Goal: Task Accomplishment & Management: Manage account settings

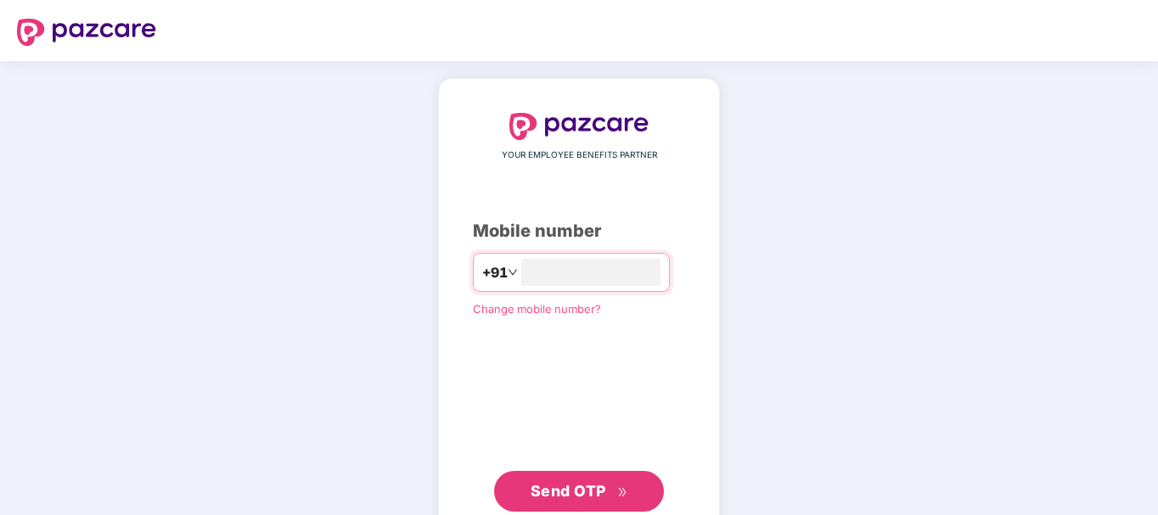
type input "**********"
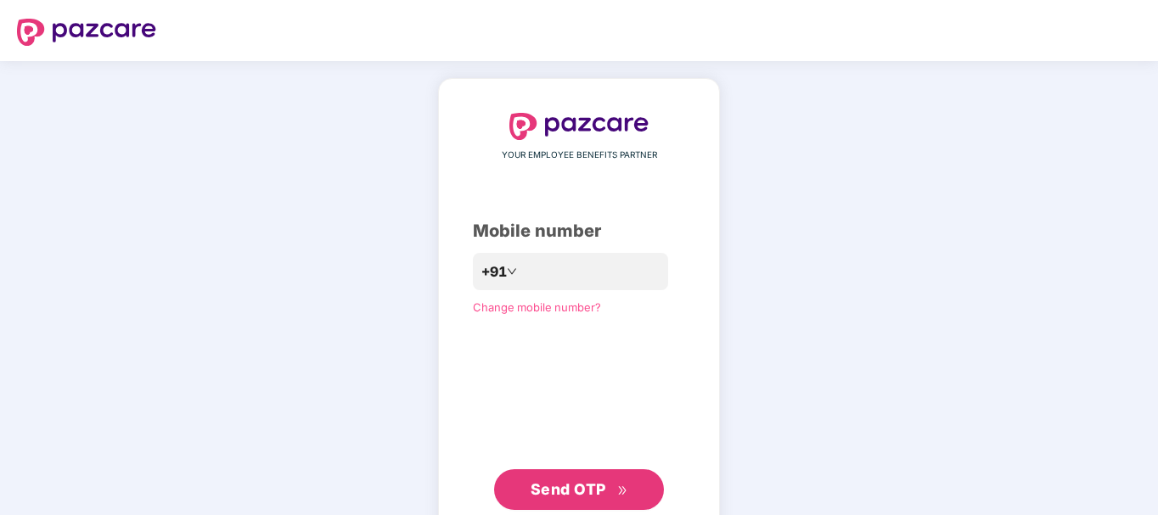
click at [569, 482] on span "Send OTP" at bounding box center [568, 489] width 76 height 18
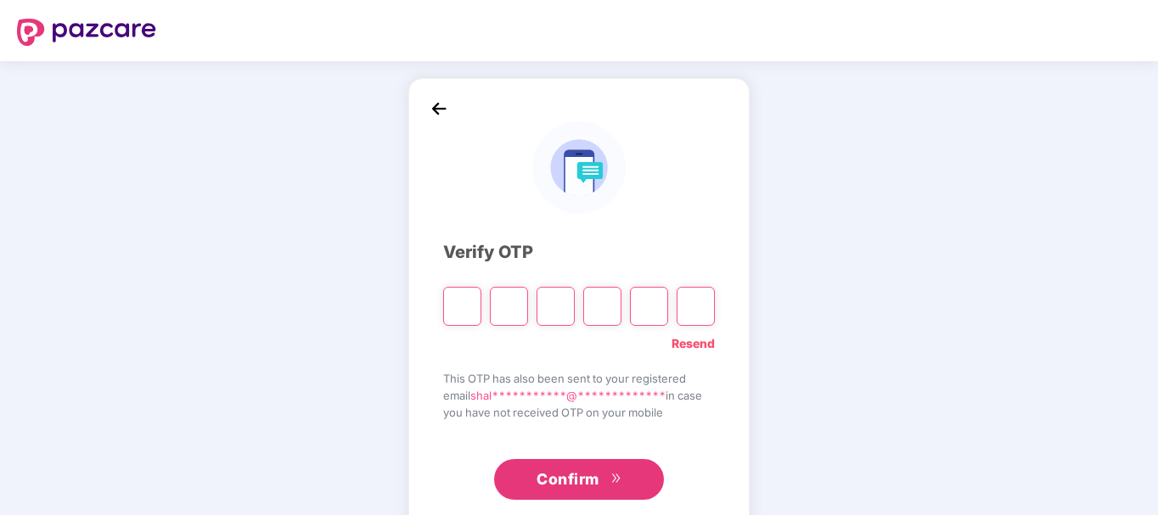
type input "*"
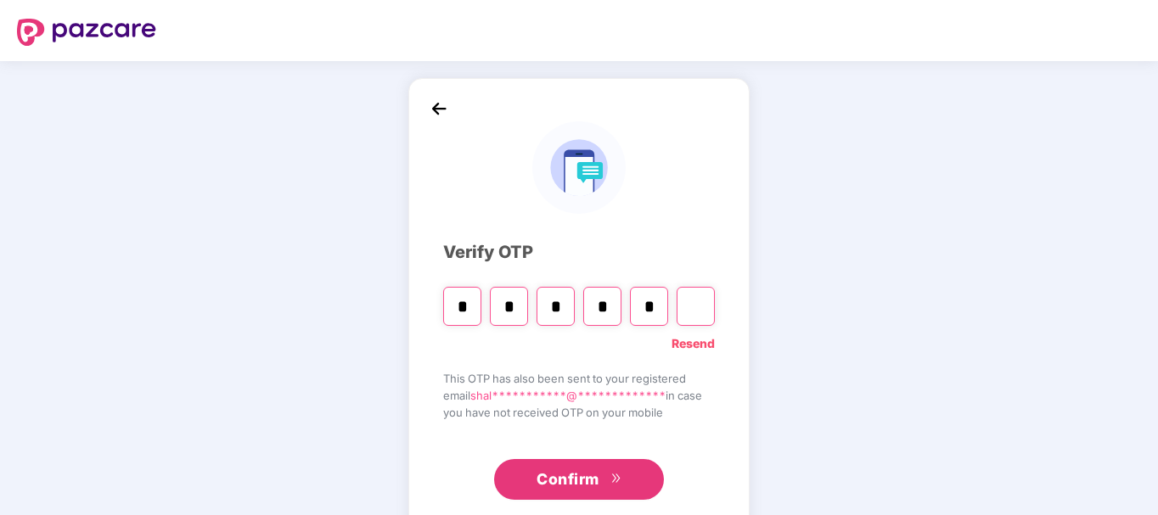
type input "*"
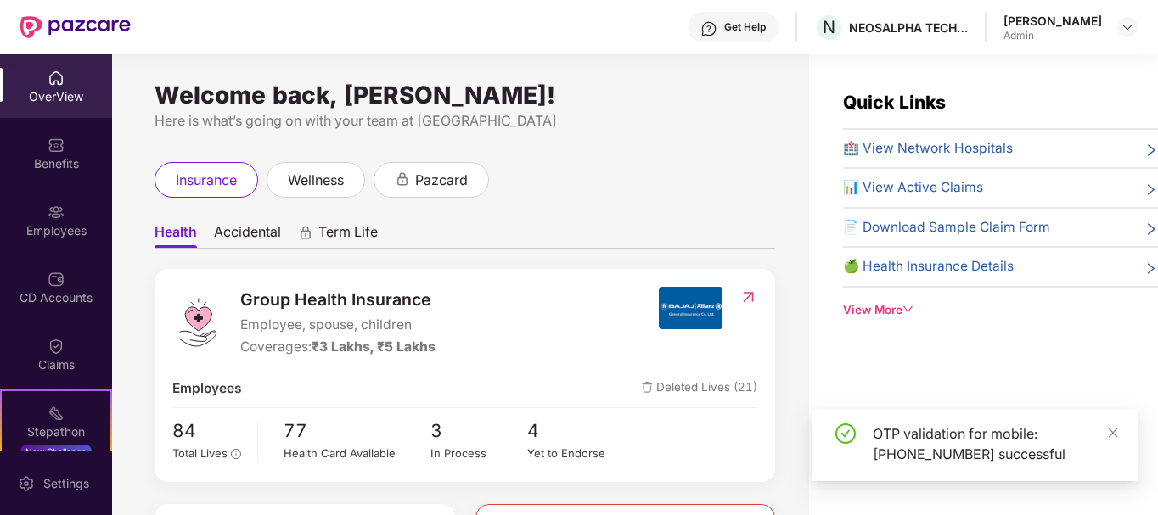
click at [1121, 429] on div "OTP validation for mobile: [PHONE_NUMBER] successful" at bounding box center [974, 445] width 326 height 71
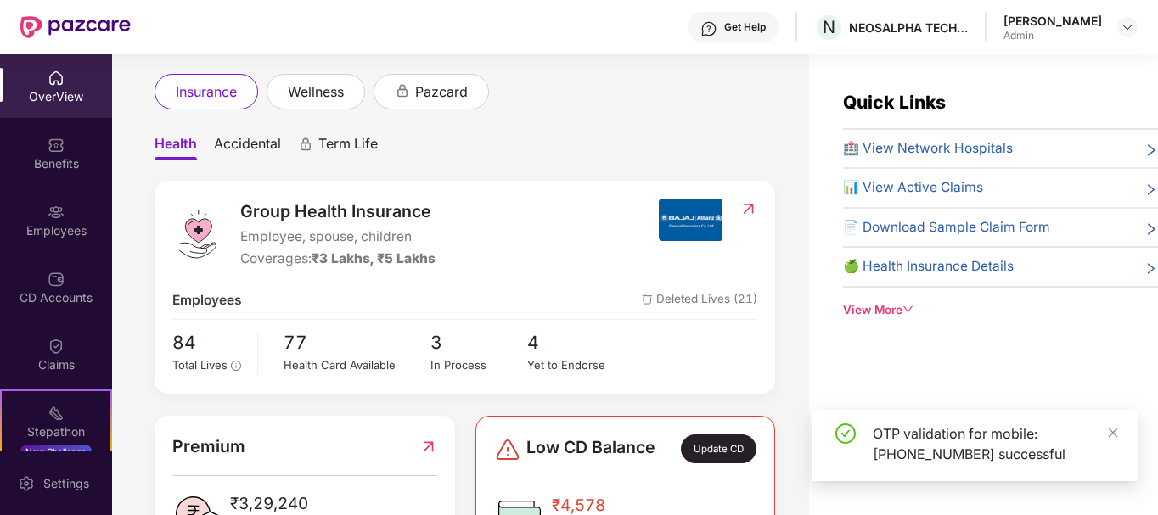
scroll to position [156, 0]
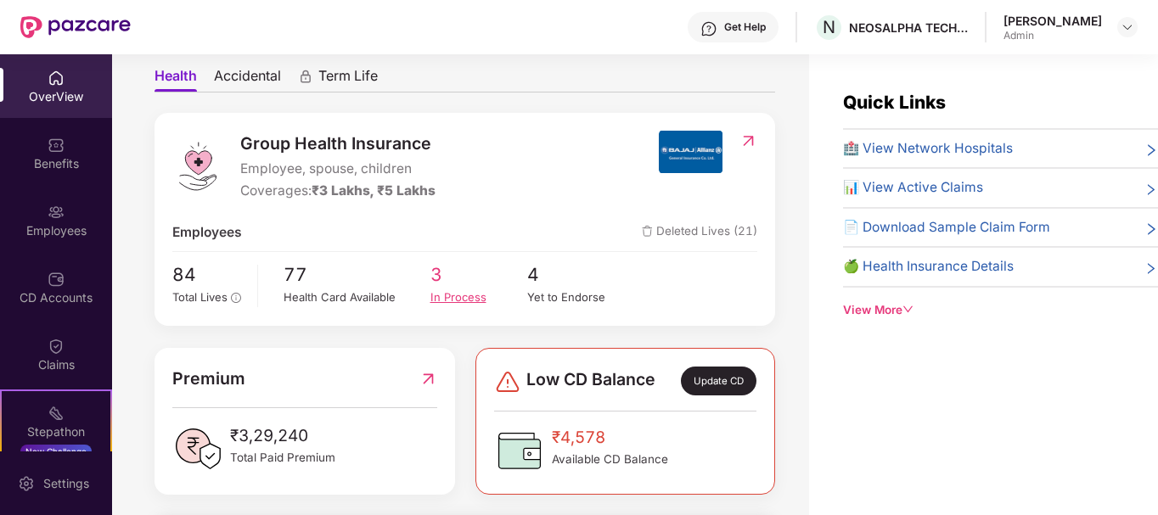
click at [463, 300] on div "In Process" at bounding box center [479, 298] width 98 height 18
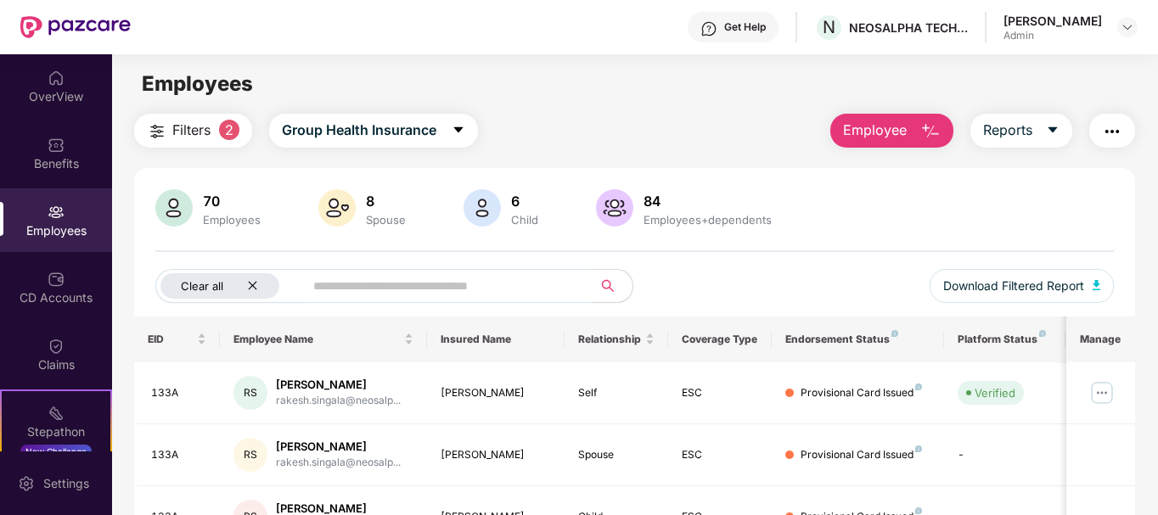
click at [251, 289] on icon "close" at bounding box center [252, 285] width 11 height 11
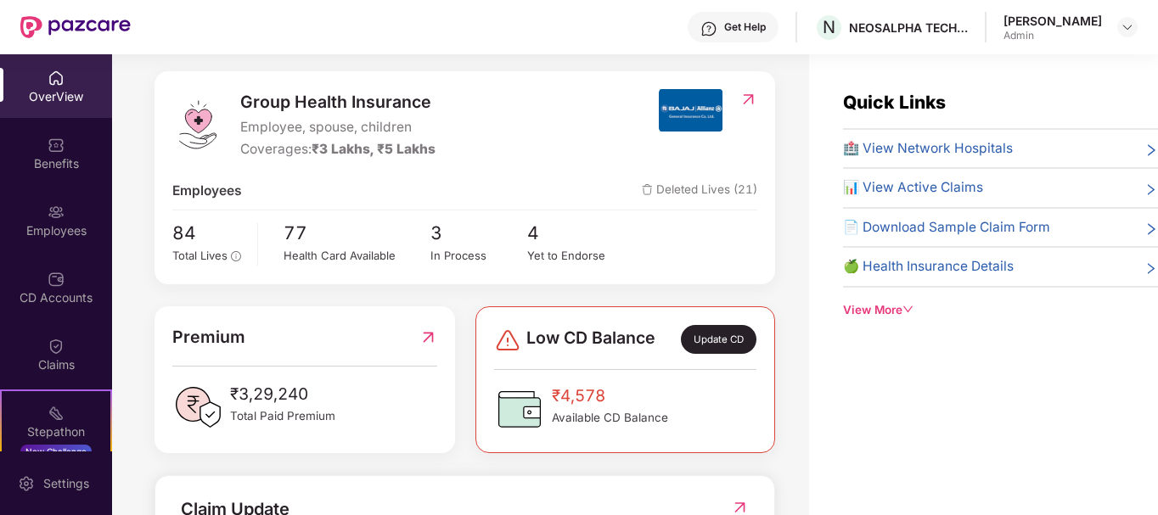
scroll to position [199, 0]
click at [577, 252] on div "Yet to Endorse" at bounding box center [576, 255] width 98 height 18
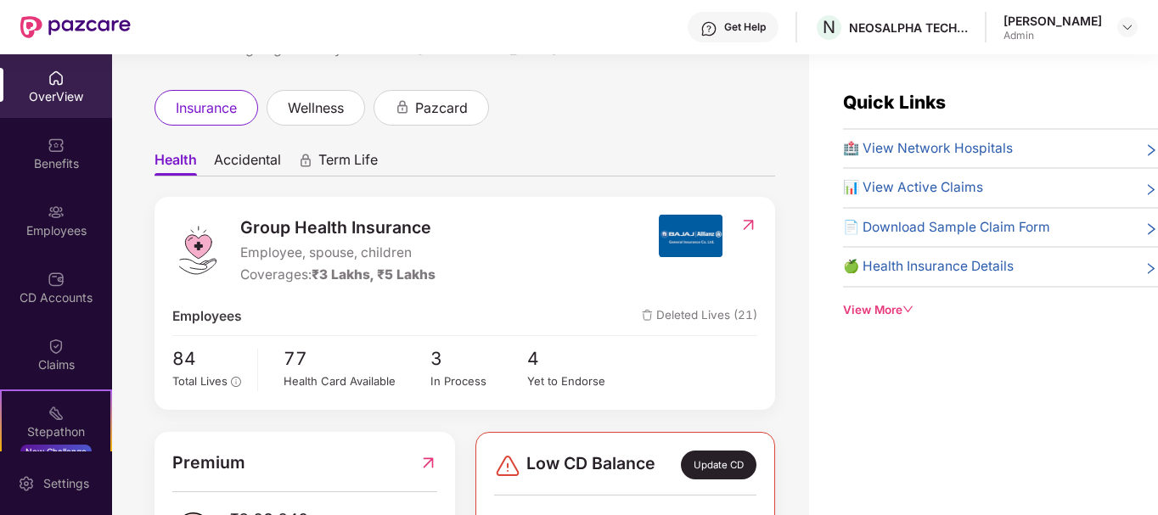
scroll to position [69, 0]
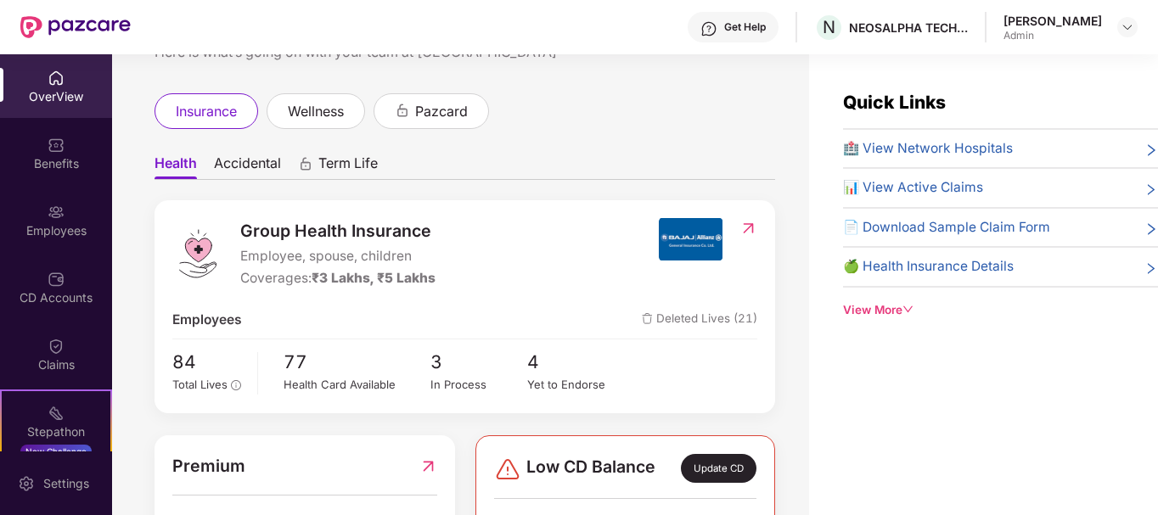
click at [223, 162] on span "Accidental" at bounding box center [247, 166] width 67 height 25
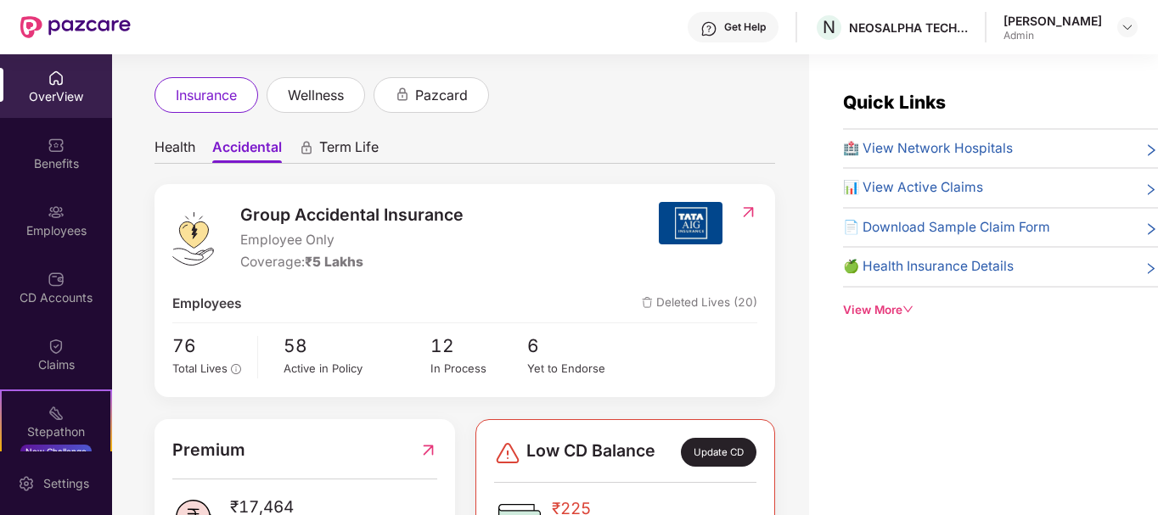
scroll to position [166, 0]
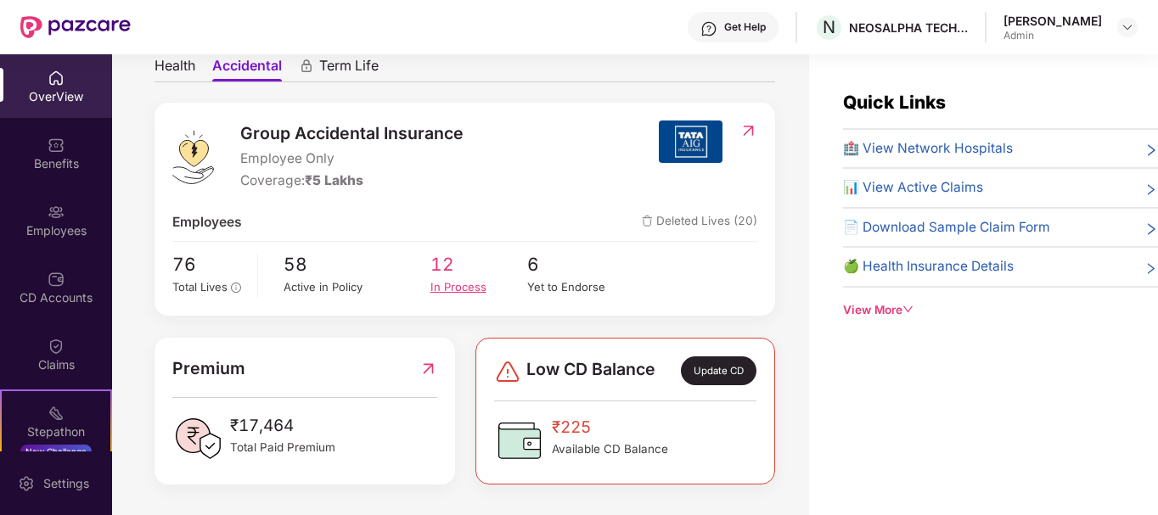
click at [448, 285] on div "In Process" at bounding box center [479, 287] width 98 height 18
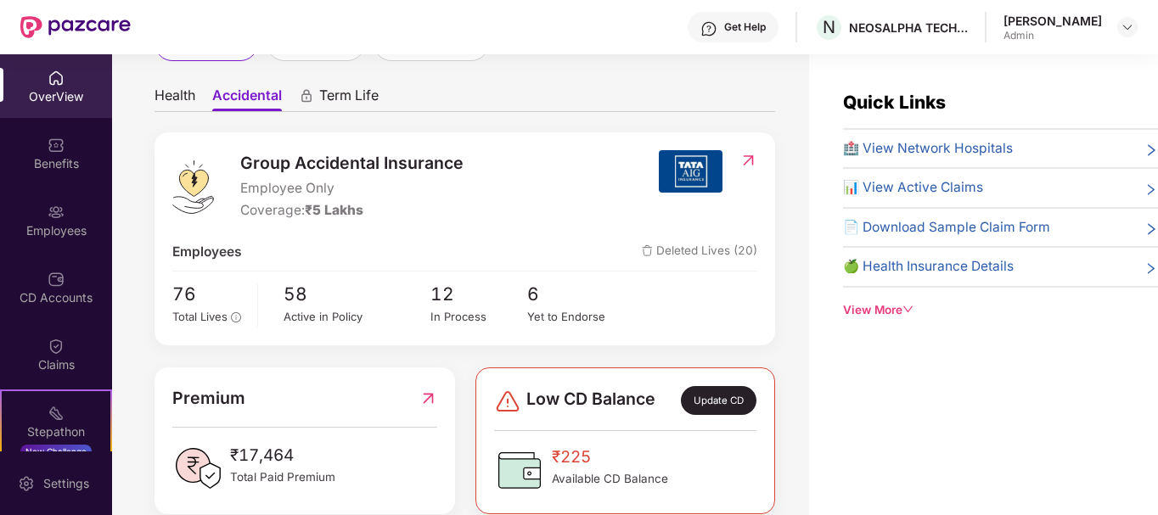
scroll to position [166, 0]
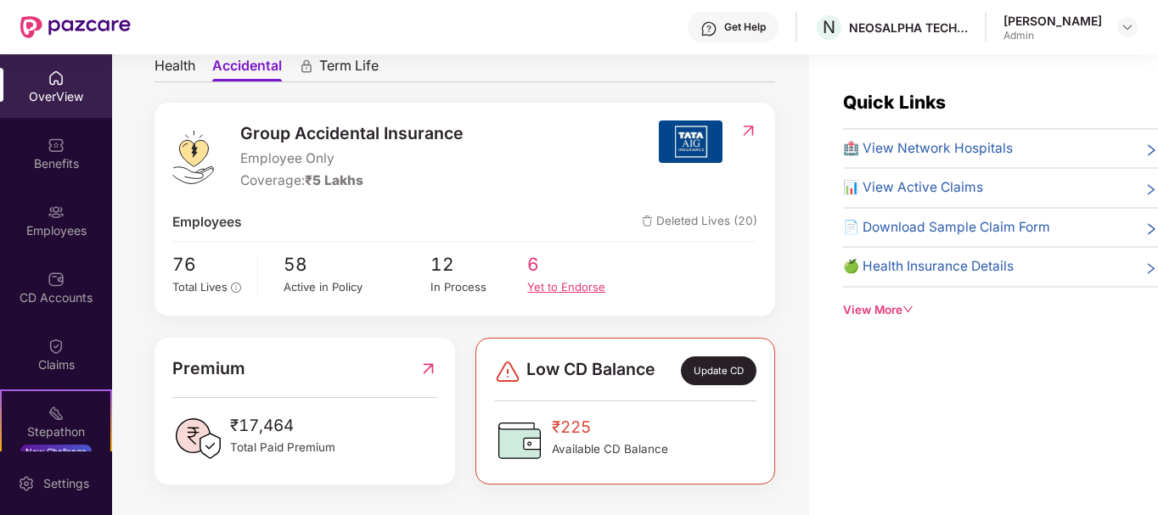
click at [569, 286] on div "Yet to Endorse" at bounding box center [576, 287] width 98 height 18
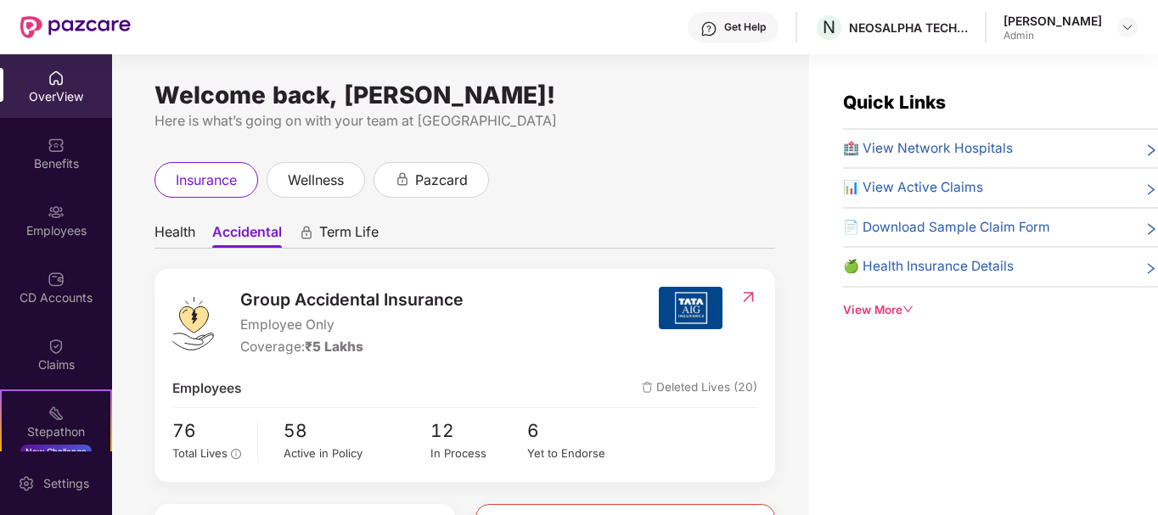
scroll to position [98, 0]
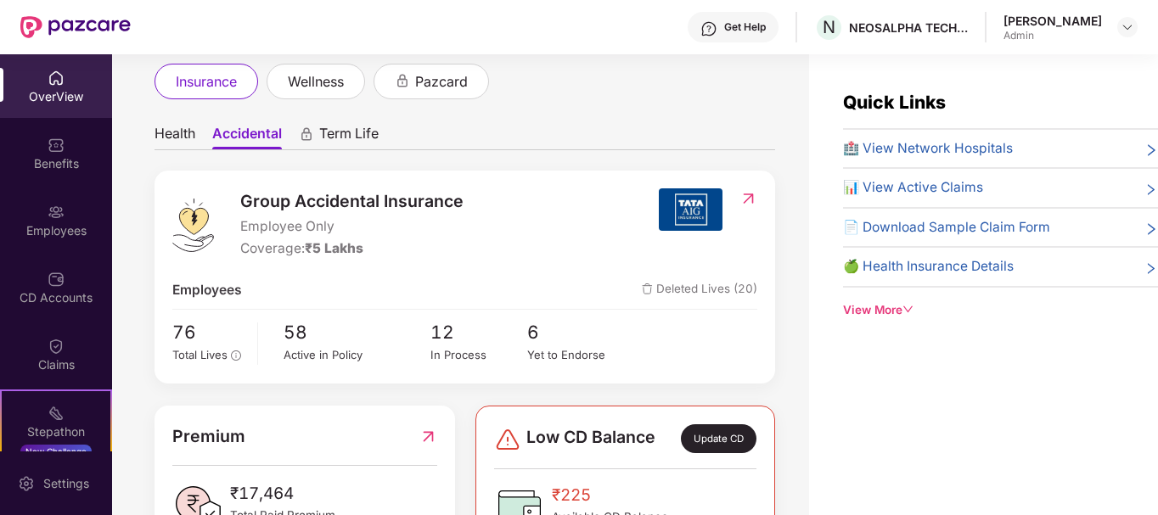
click at [717, 291] on span "Deleted Lives (20)" at bounding box center [699, 290] width 115 height 20
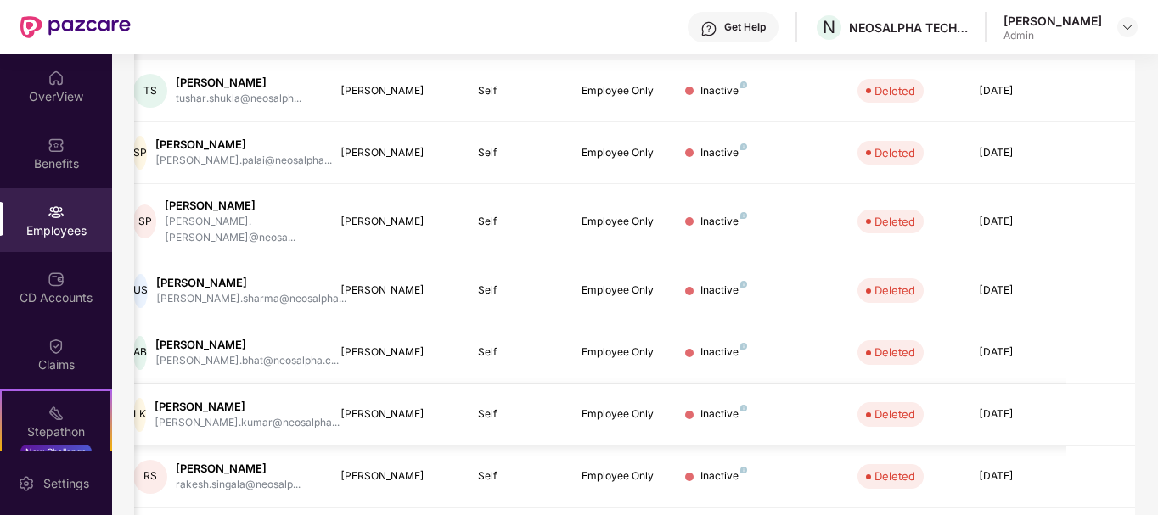
scroll to position [303, 0]
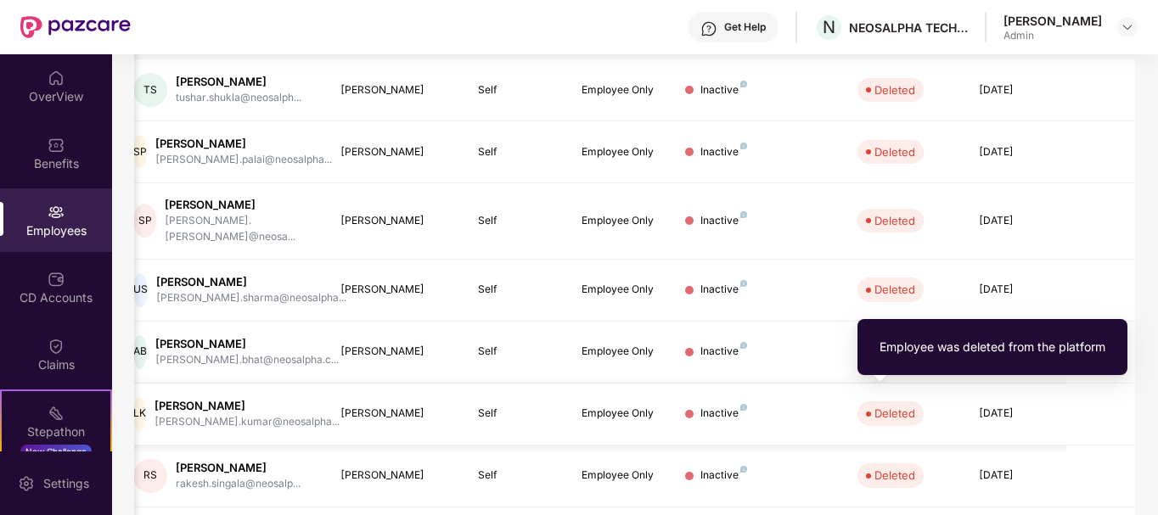
click at [899, 405] on div "Deleted" at bounding box center [894, 413] width 41 height 17
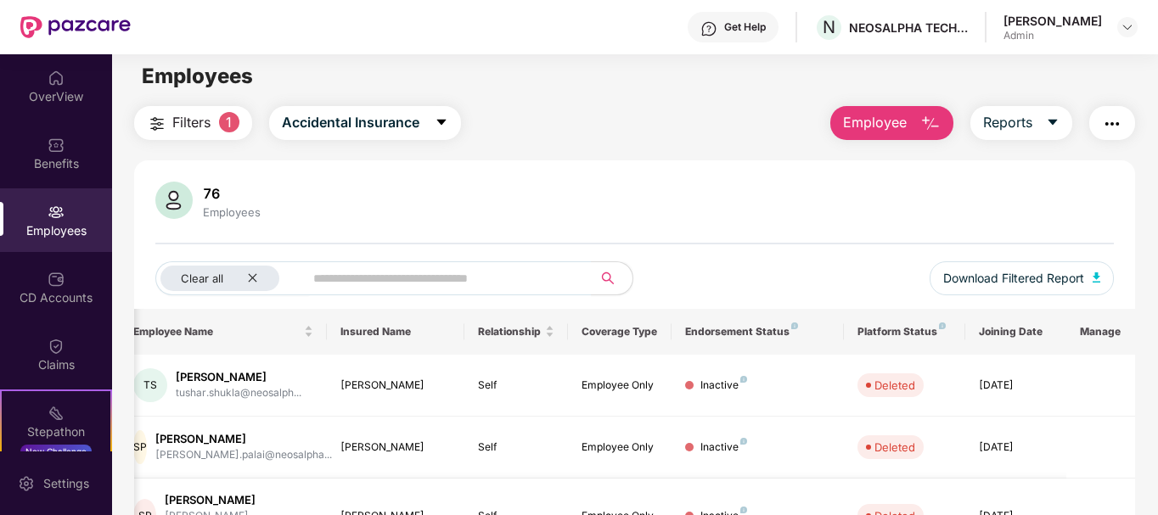
scroll to position [3, 0]
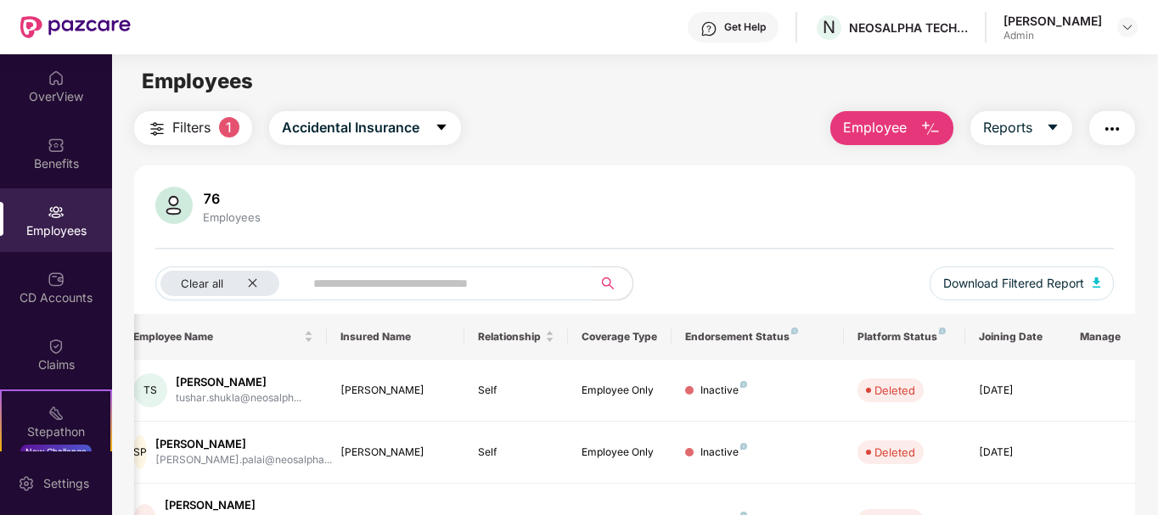
click at [1095, 336] on th "Manage" at bounding box center [1100, 337] width 69 height 46
click at [1116, 119] on img "button" at bounding box center [1112, 129] width 20 height 20
click at [746, 140] on div "Filters 1 Accidental Insurance Employee Reports" at bounding box center [635, 128] width 1002 height 34
click at [389, 138] on span "Accidental Insurance" at bounding box center [350, 127] width 137 height 21
click at [230, 130] on span "1" at bounding box center [229, 127] width 20 height 20
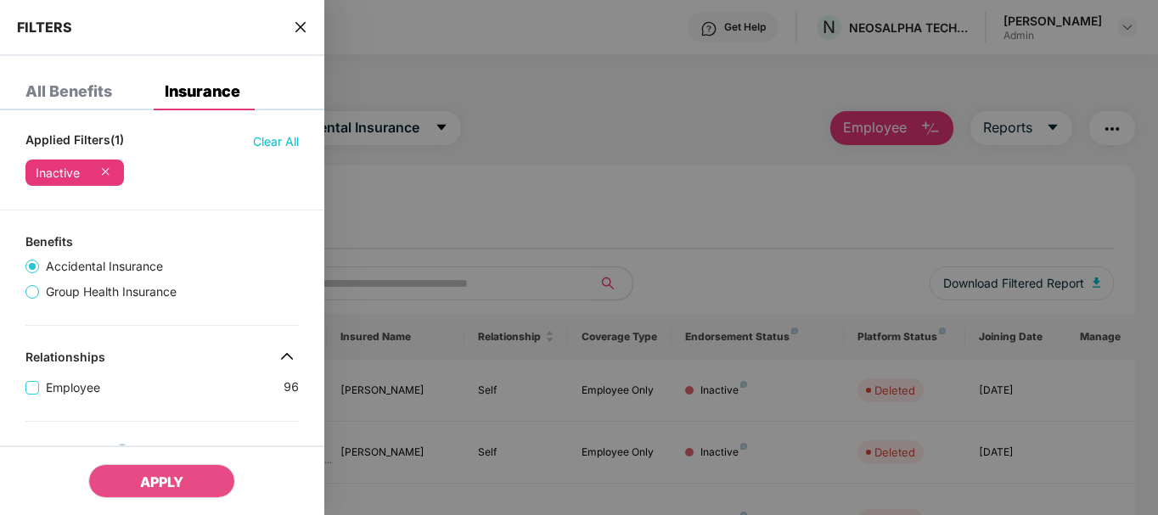
click at [293, 27] on div "FILTERS" at bounding box center [162, 28] width 324 height 56
click at [297, 26] on icon "close" at bounding box center [301, 27] width 14 height 14
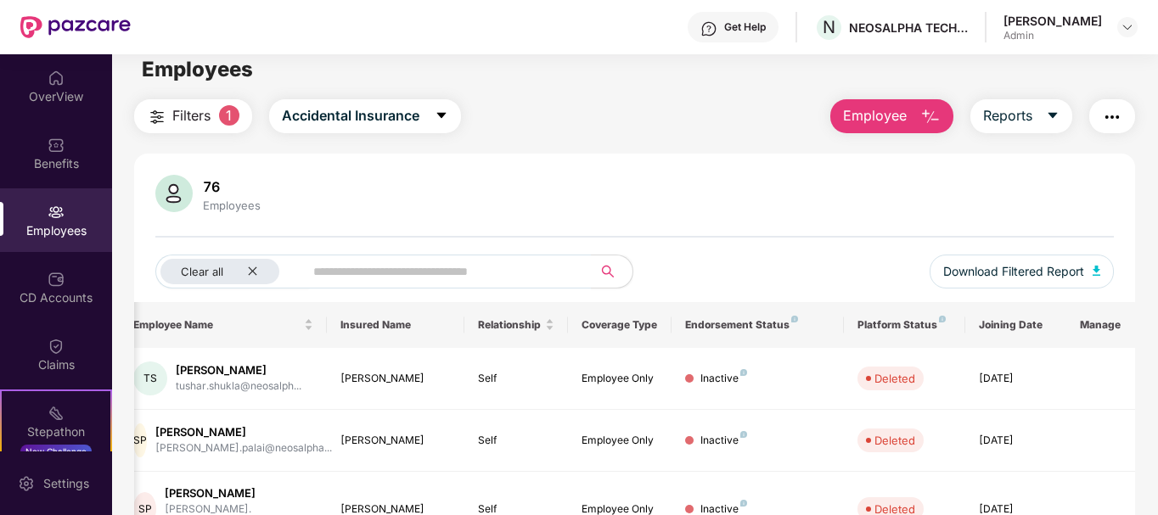
scroll to position [0, 0]
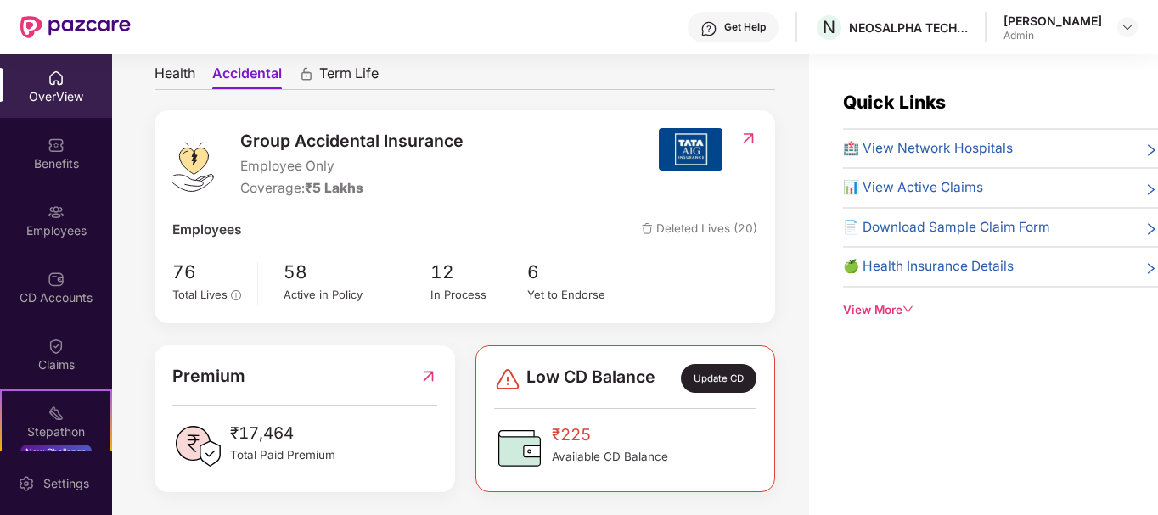
scroll to position [166, 0]
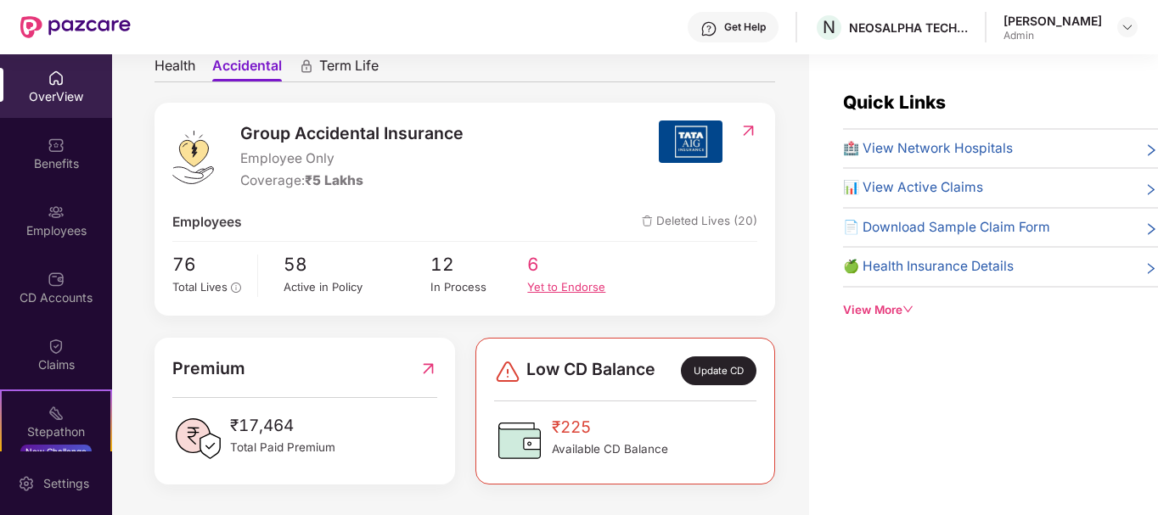
click at [558, 290] on div "Yet to Endorse" at bounding box center [576, 287] width 98 height 18
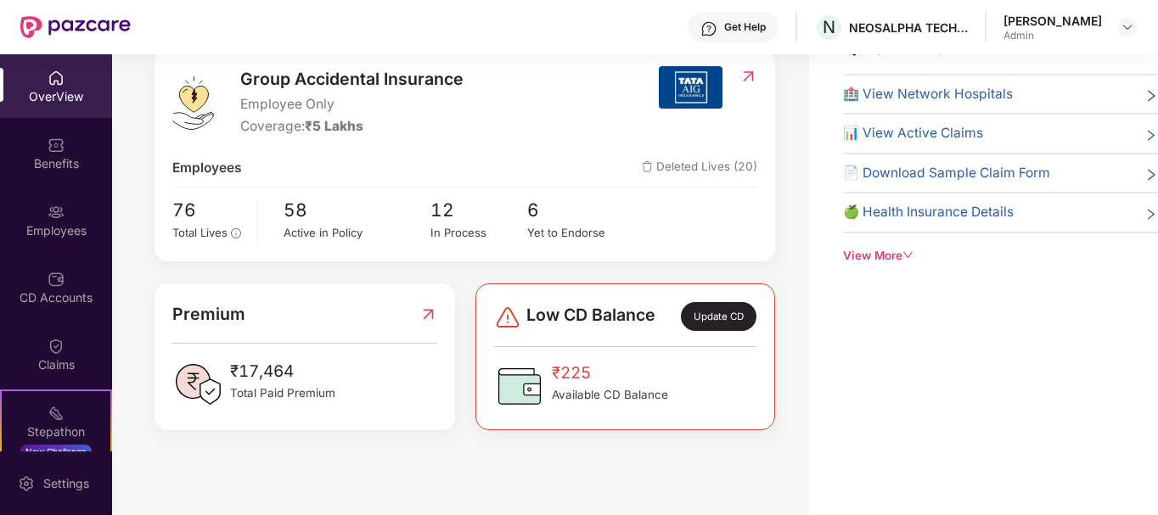
scroll to position [0, 0]
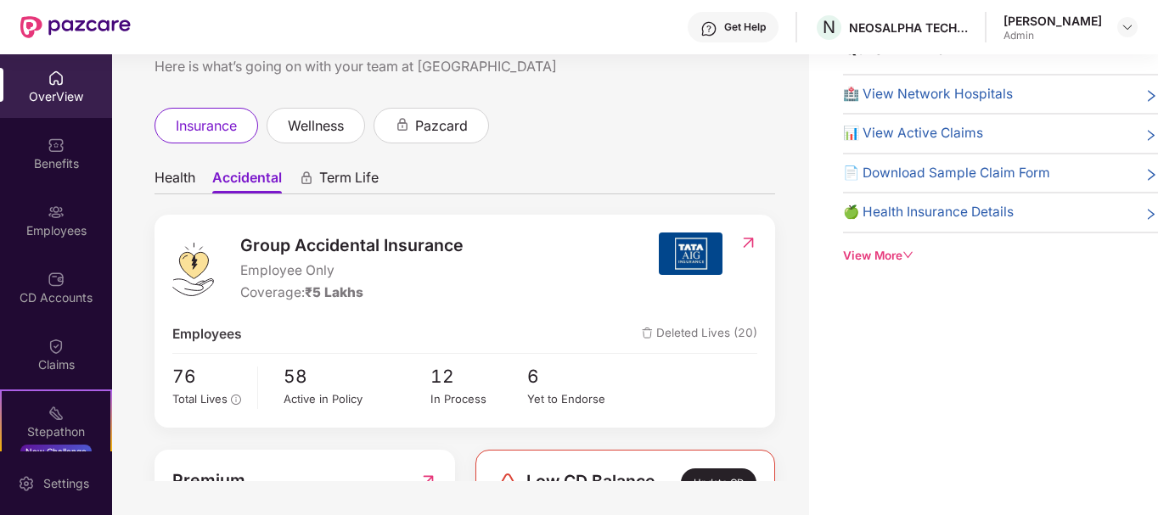
click at [165, 184] on span "Health" at bounding box center [174, 181] width 41 height 25
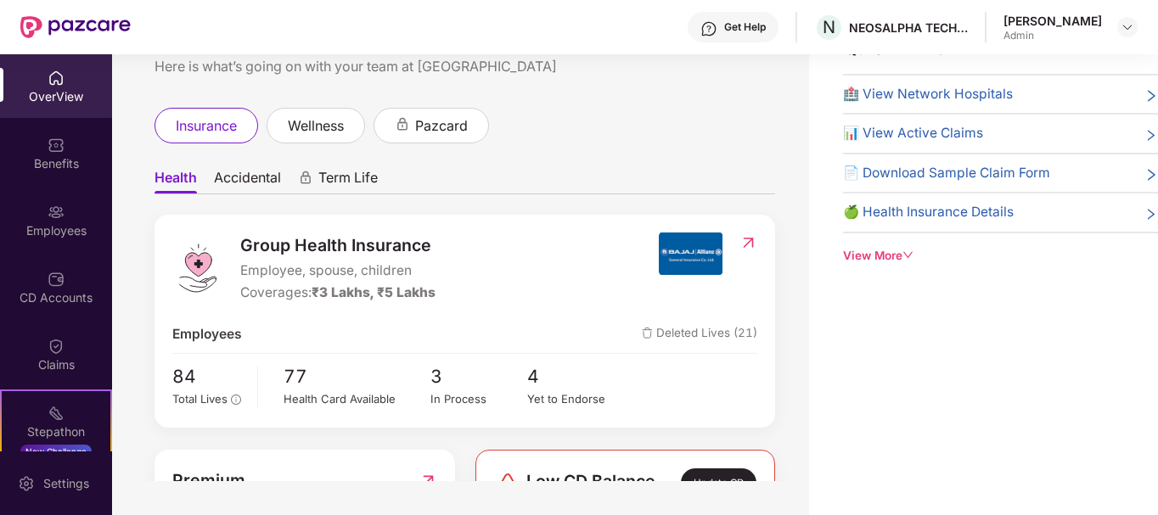
click at [672, 334] on span "Deleted Lives (21)" at bounding box center [699, 334] width 115 height 20
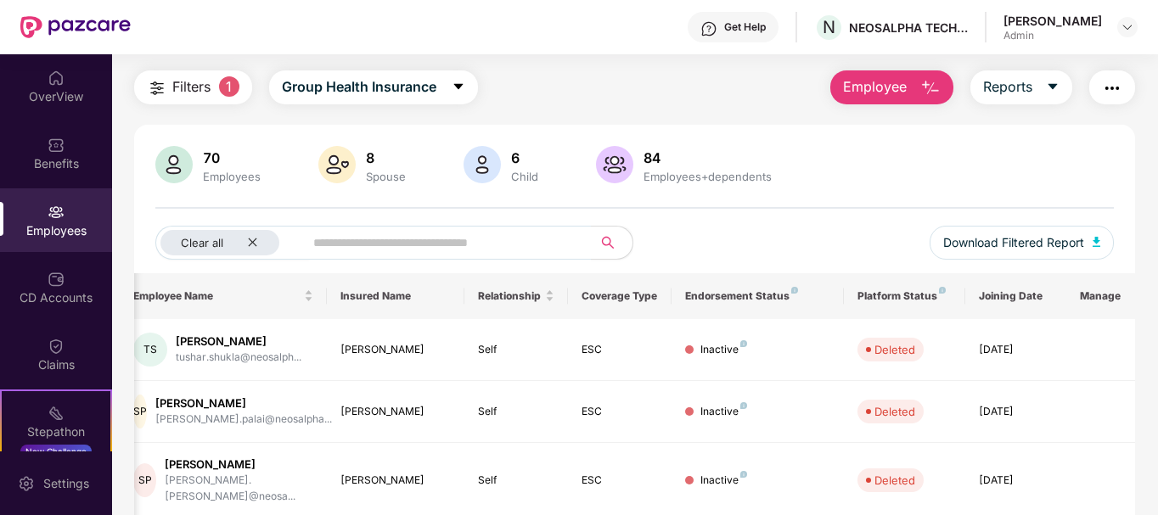
scroll to position [42, 0]
click at [1035, 95] on button "Reports" at bounding box center [1021, 88] width 102 height 34
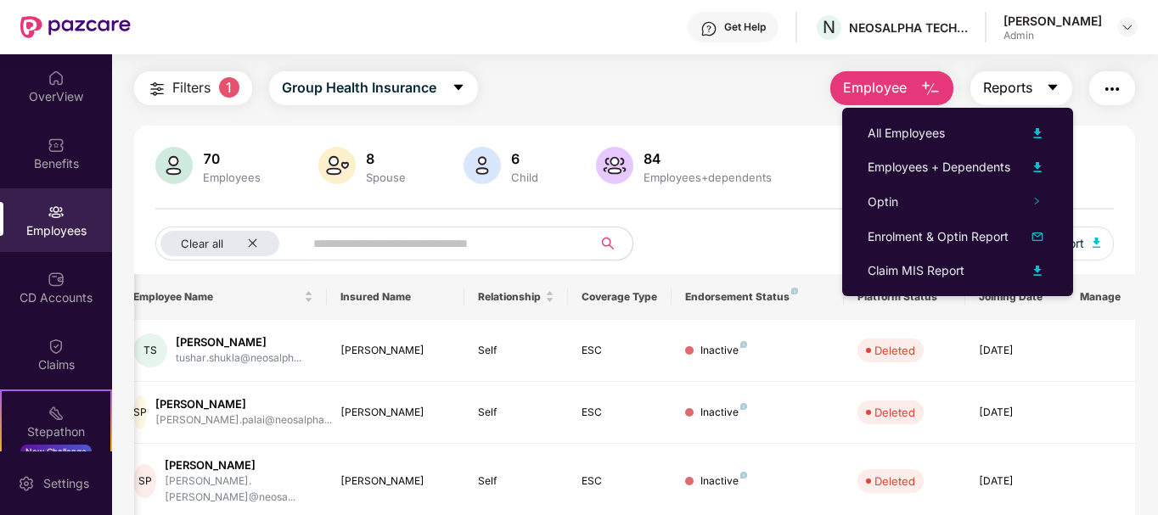
click at [1035, 95] on button "Reports" at bounding box center [1021, 88] width 102 height 34
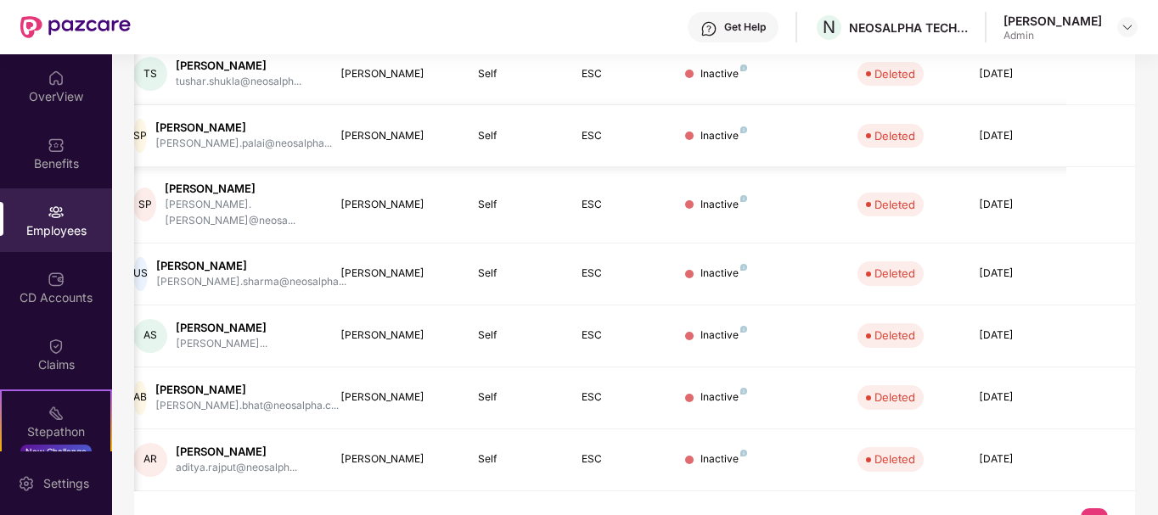
scroll to position [342, 0]
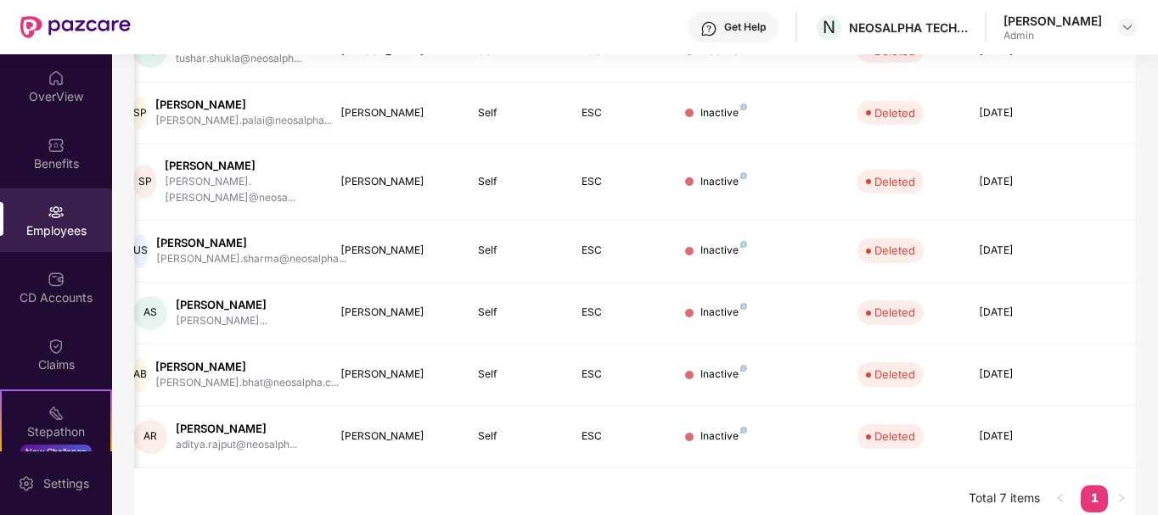
click at [1098, 485] on link "1" at bounding box center [1093, 497] width 27 height 25
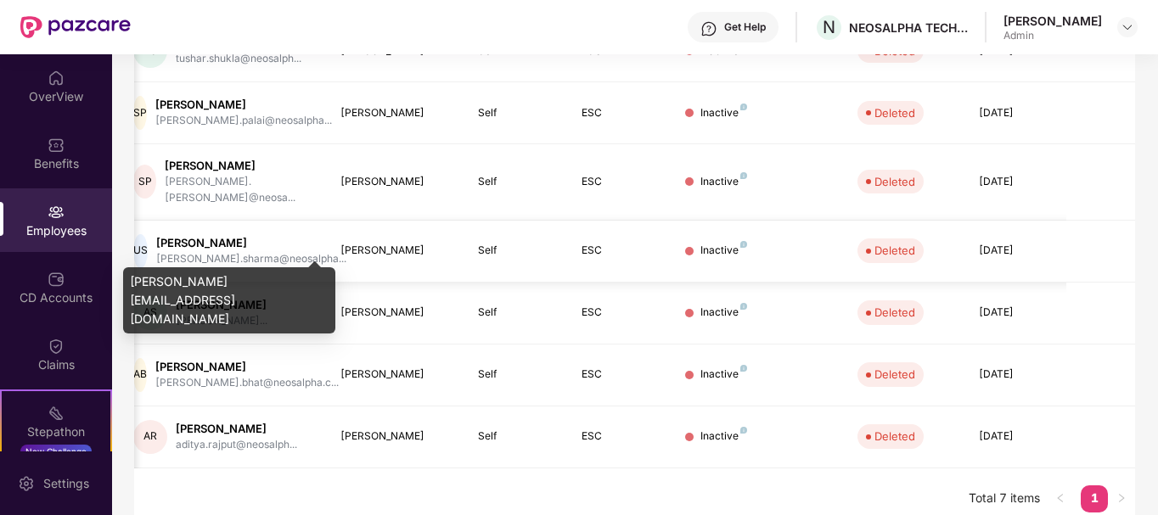
scroll to position [0, 0]
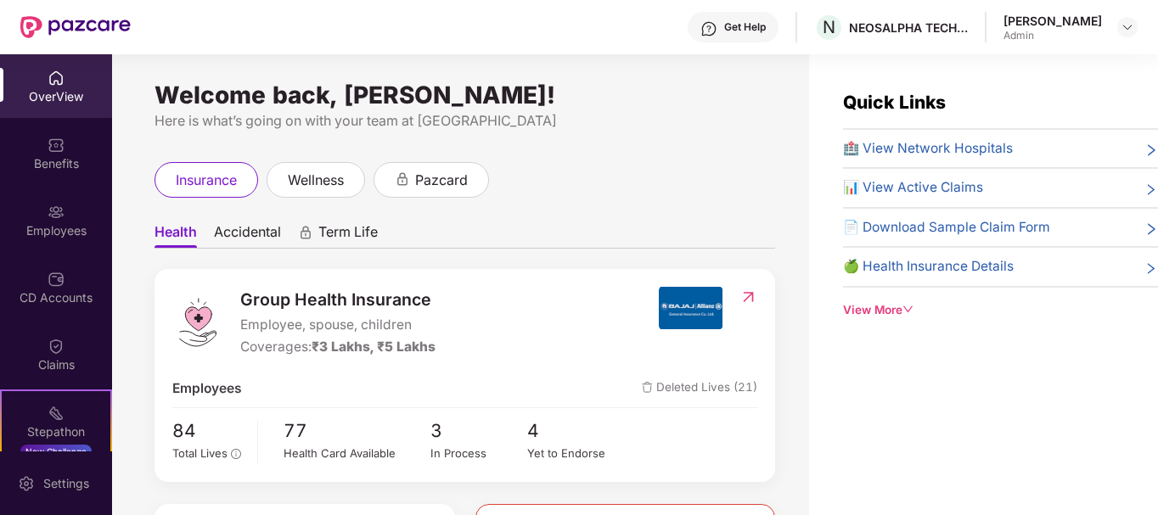
click at [729, 390] on span "Deleted Lives (21)" at bounding box center [699, 389] width 115 height 20
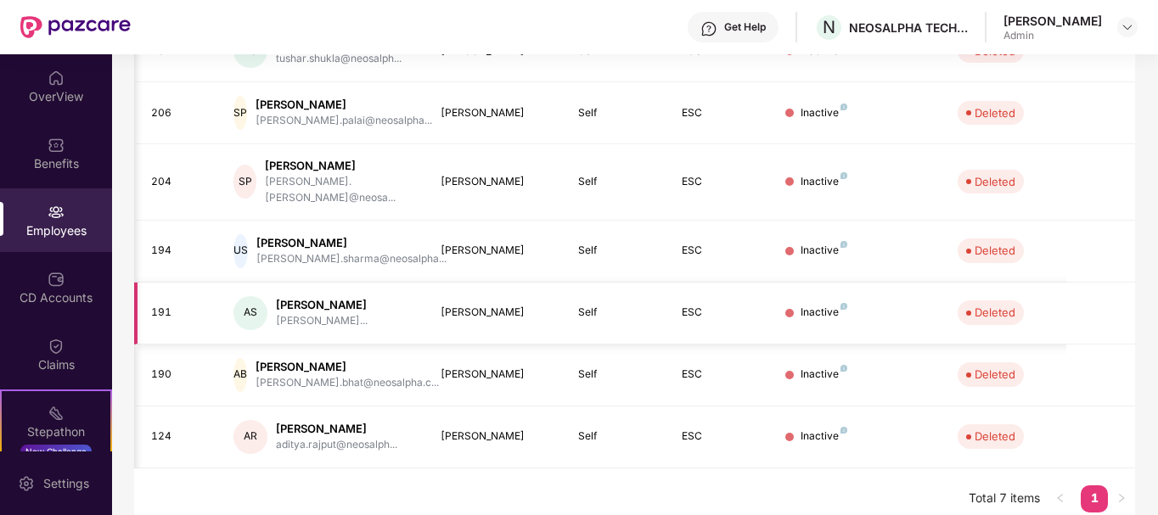
scroll to position [0, 100]
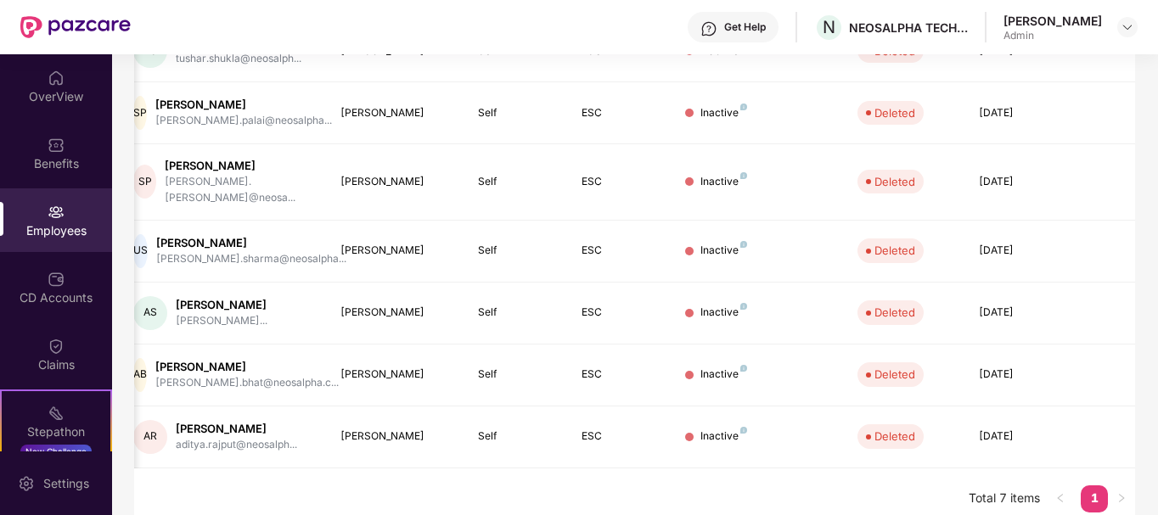
click at [1106, 485] on link "1" at bounding box center [1093, 497] width 27 height 25
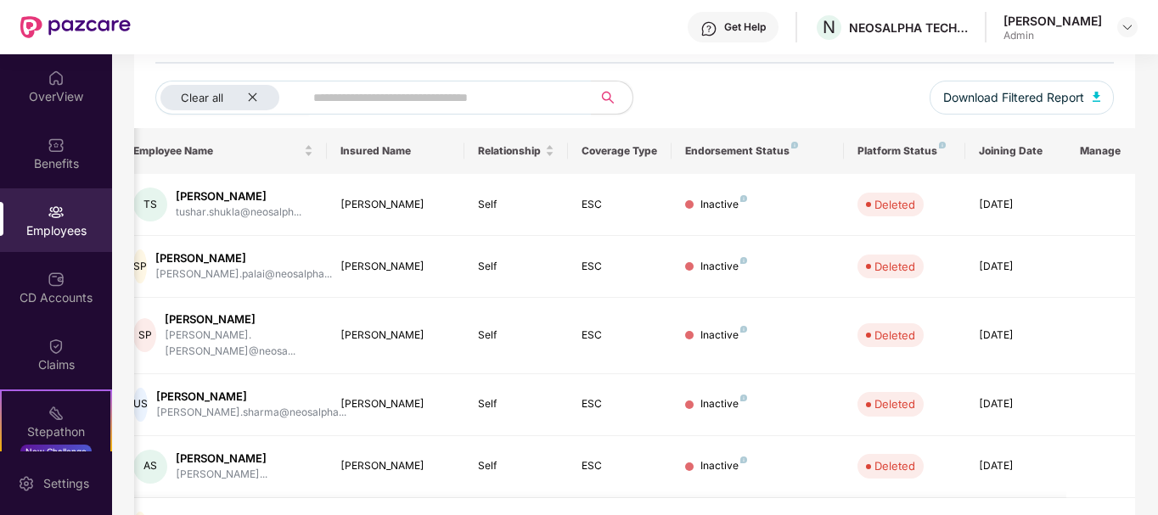
scroll to position [342, 0]
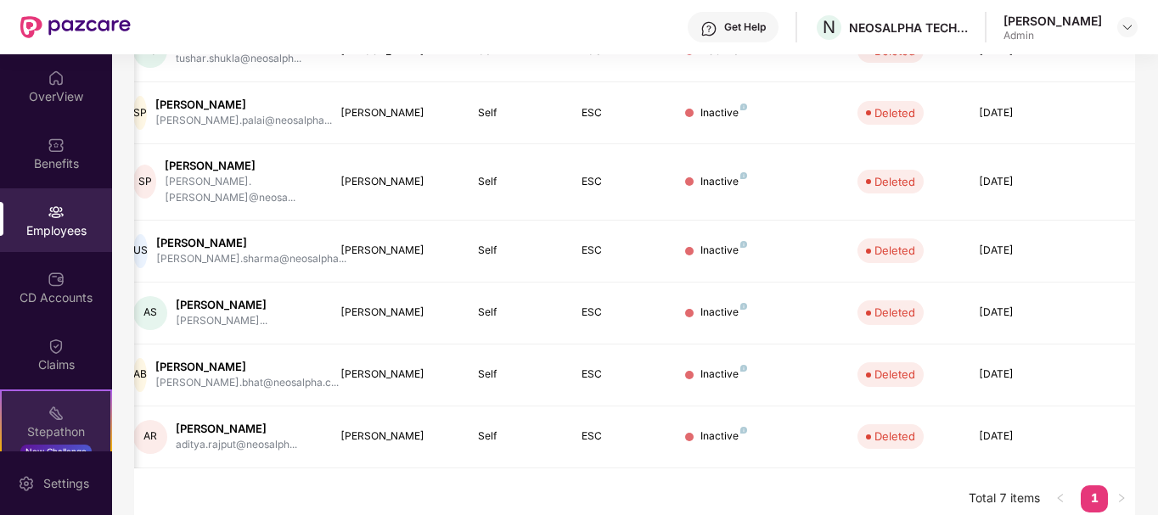
click at [74, 407] on div "Stepathon New Challenge" at bounding box center [56, 422] width 112 height 64
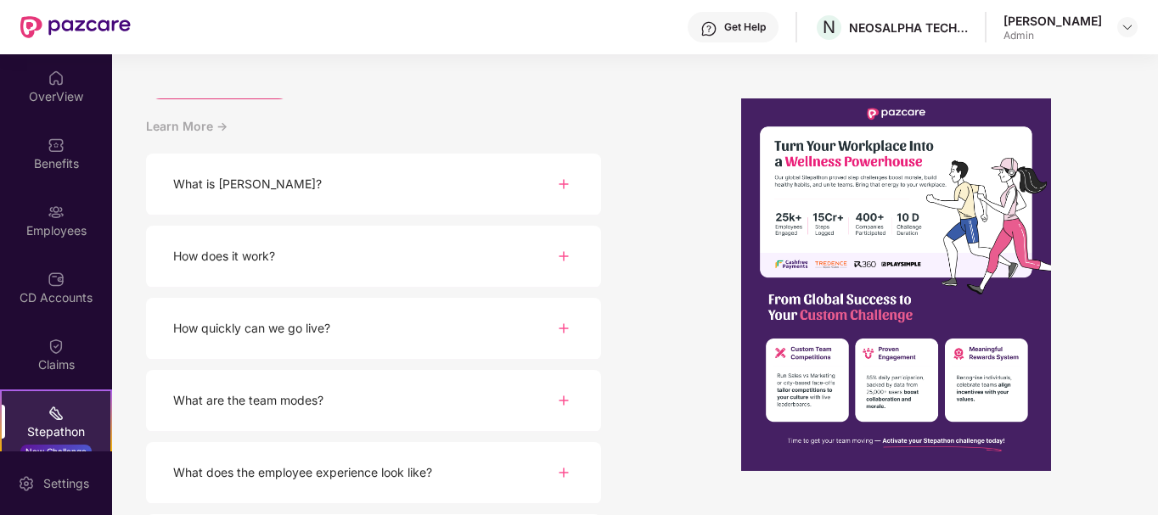
scroll to position [248, 0]
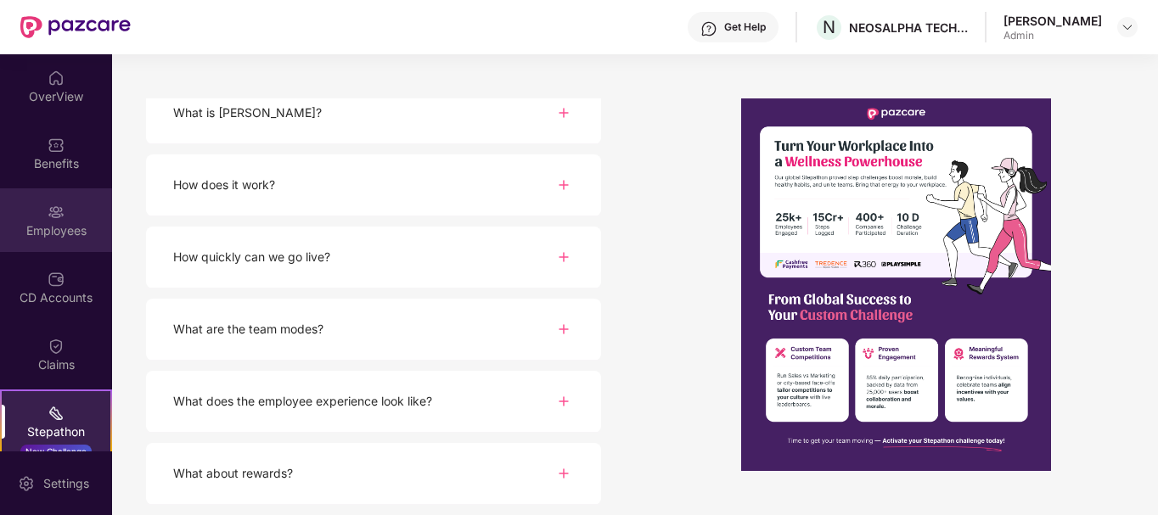
click at [77, 203] on div "Employees" at bounding box center [56, 220] width 112 height 64
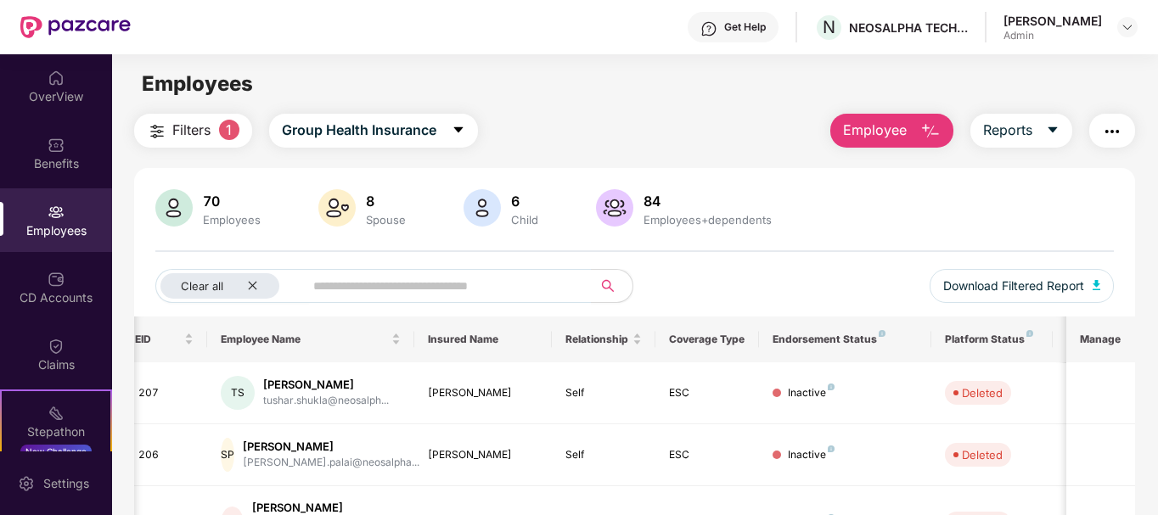
scroll to position [0, 14]
click at [1103, 292] on button "Download Filtered Report" at bounding box center [1021, 286] width 185 height 34
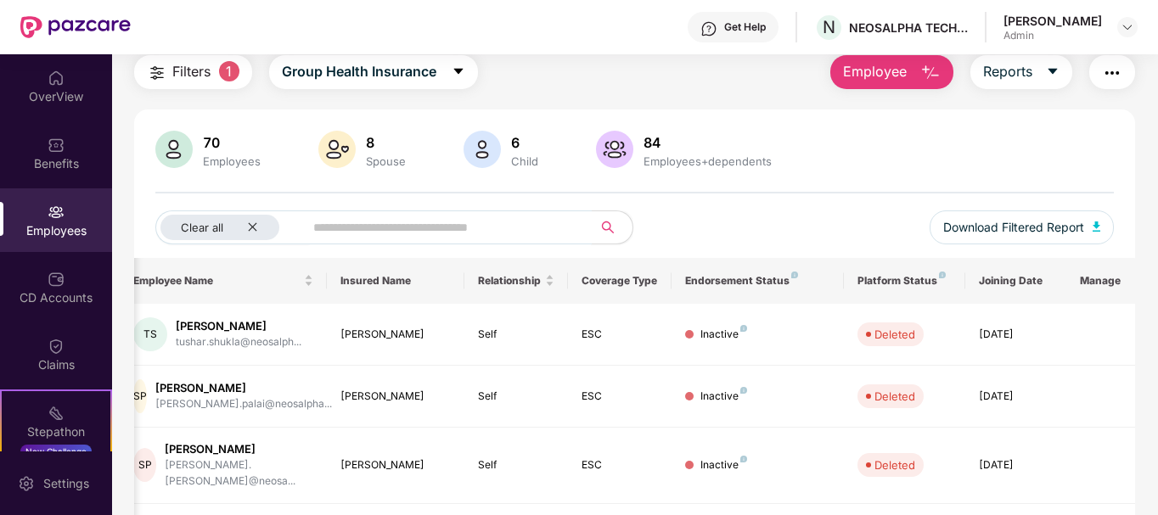
scroll to position [0, 0]
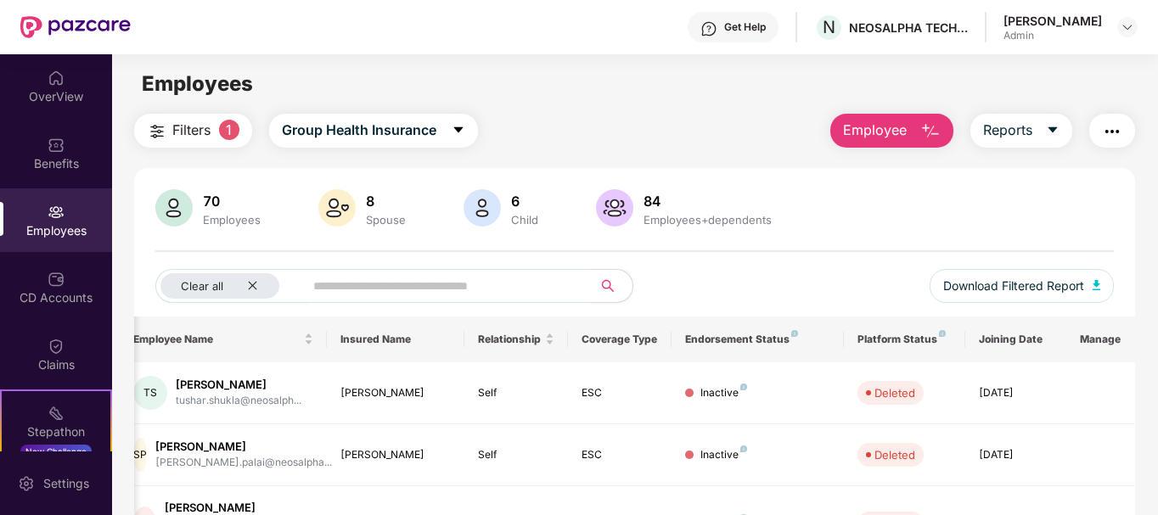
click at [158, 135] on img "button" at bounding box center [157, 131] width 20 height 20
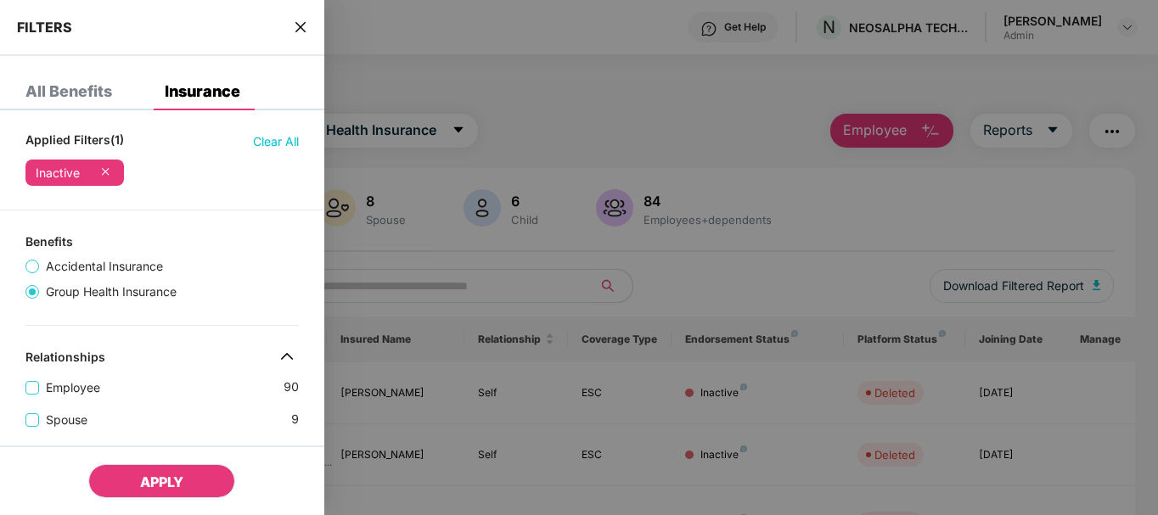
click at [165, 480] on span "APPLY" at bounding box center [161, 482] width 43 height 17
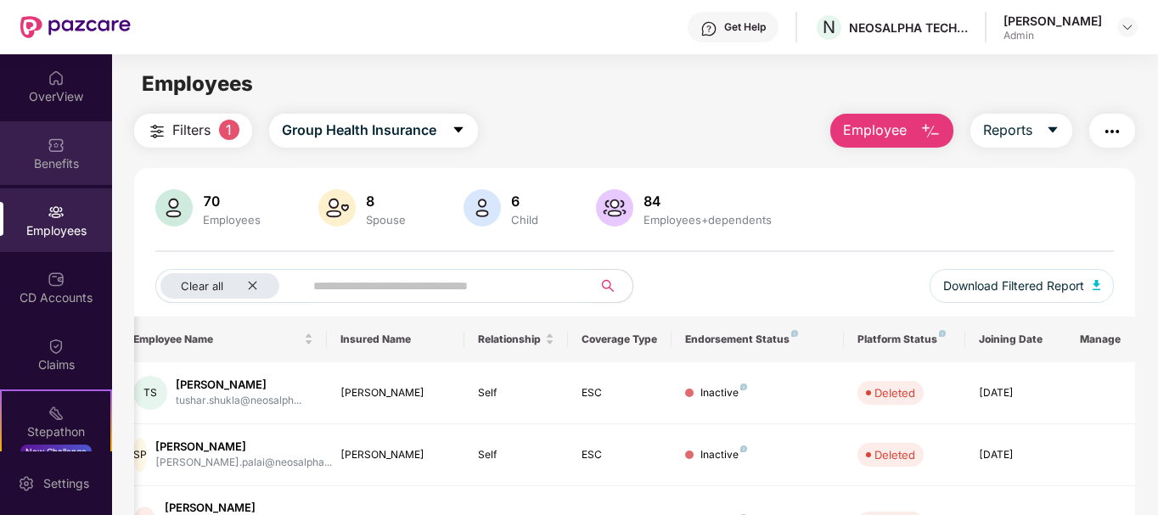
click at [56, 160] on div "Benefits" at bounding box center [56, 163] width 112 height 17
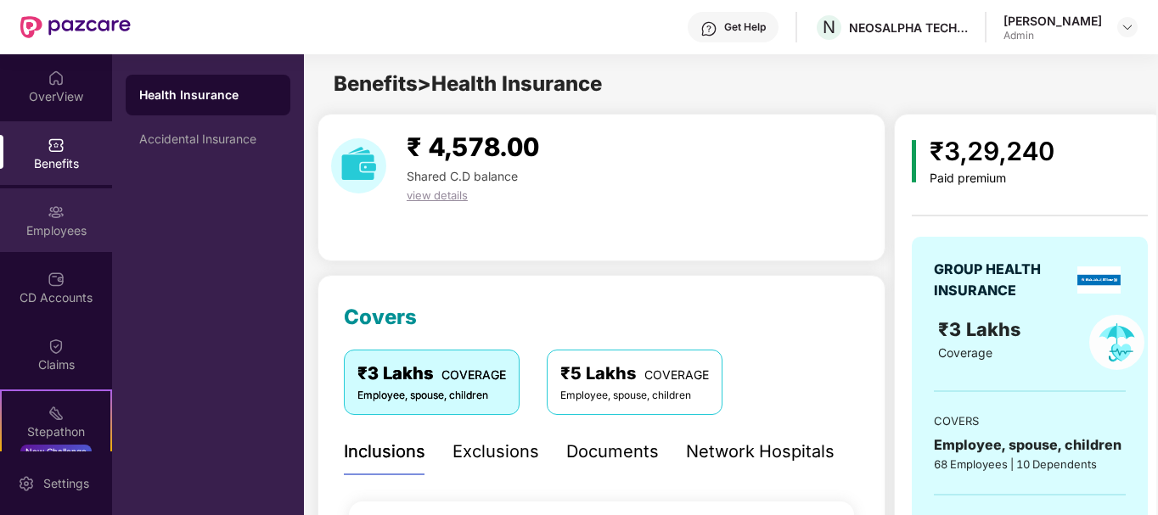
click at [47, 223] on div "Employees" at bounding box center [56, 230] width 112 height 17
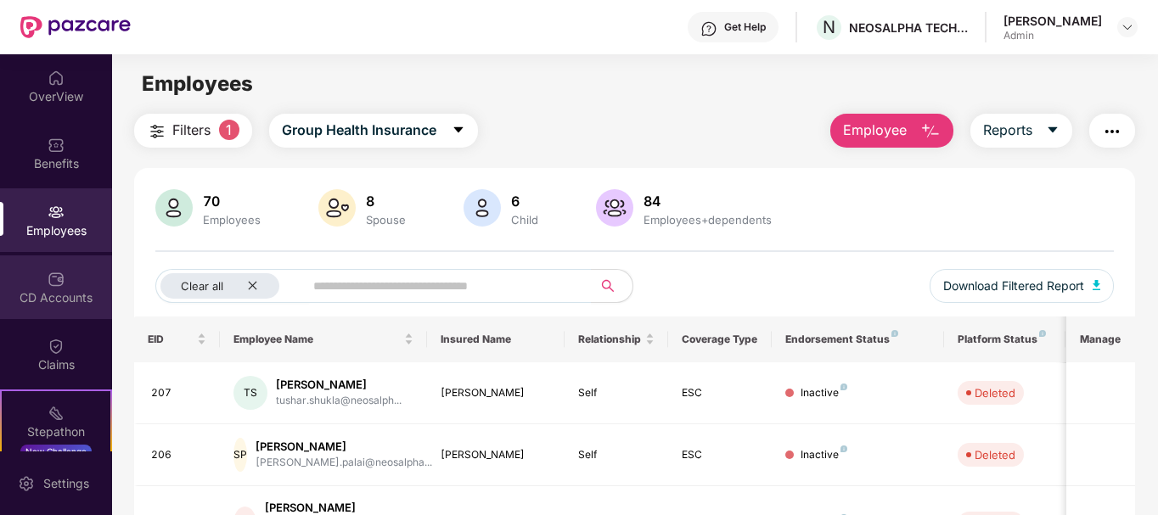
click at [50, 306] on div "CD Accounts" at bounding box center [56, 297] width 112 height 17
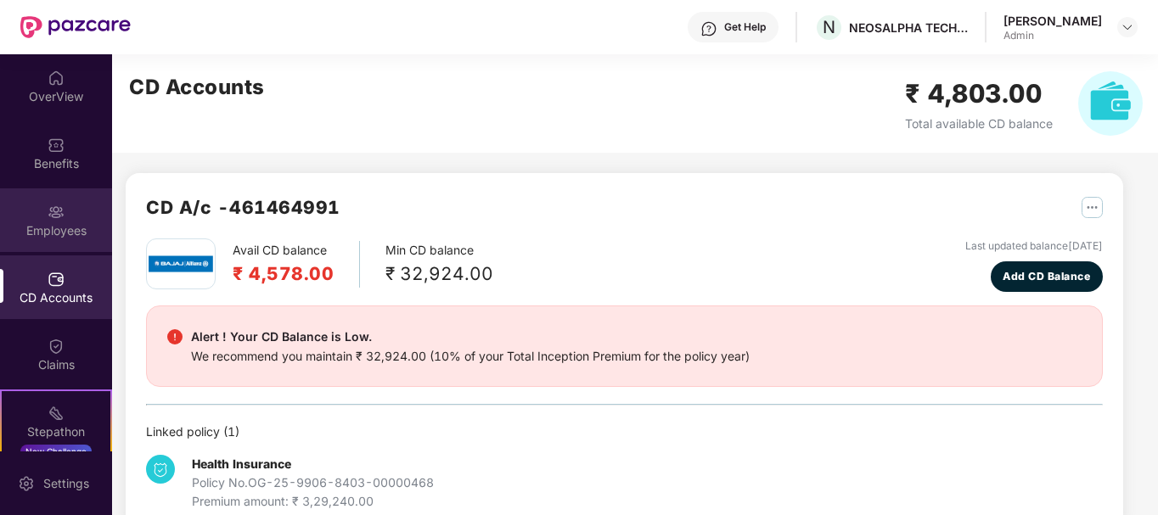
click at [74, 190] on div "Employees" at bounding box center [56, 220] width 112 height 64
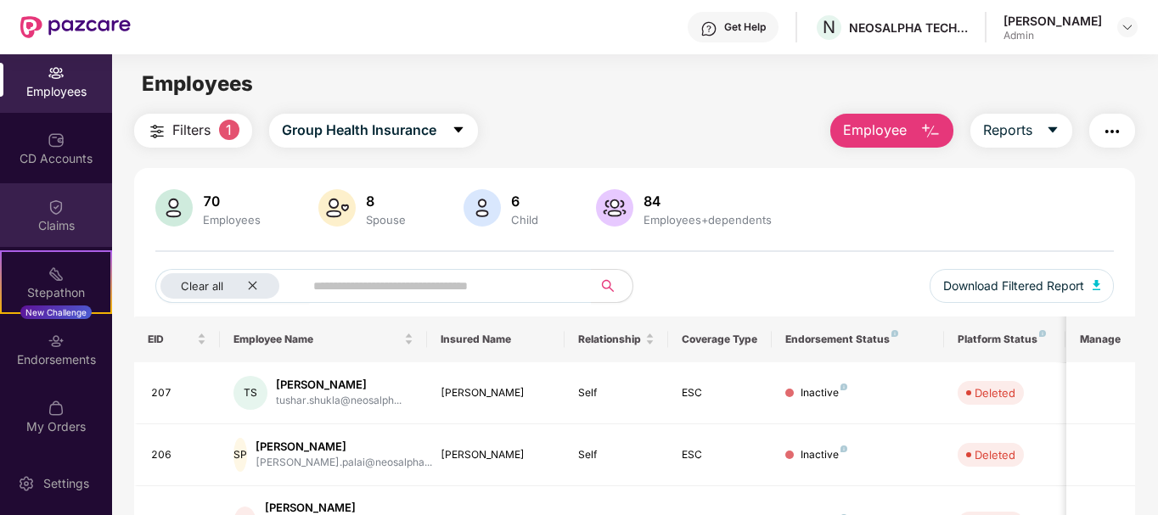
scroll to position [138, 0]
click at [53, 211] on img at bounding box center [56, 207] width 17 height 17
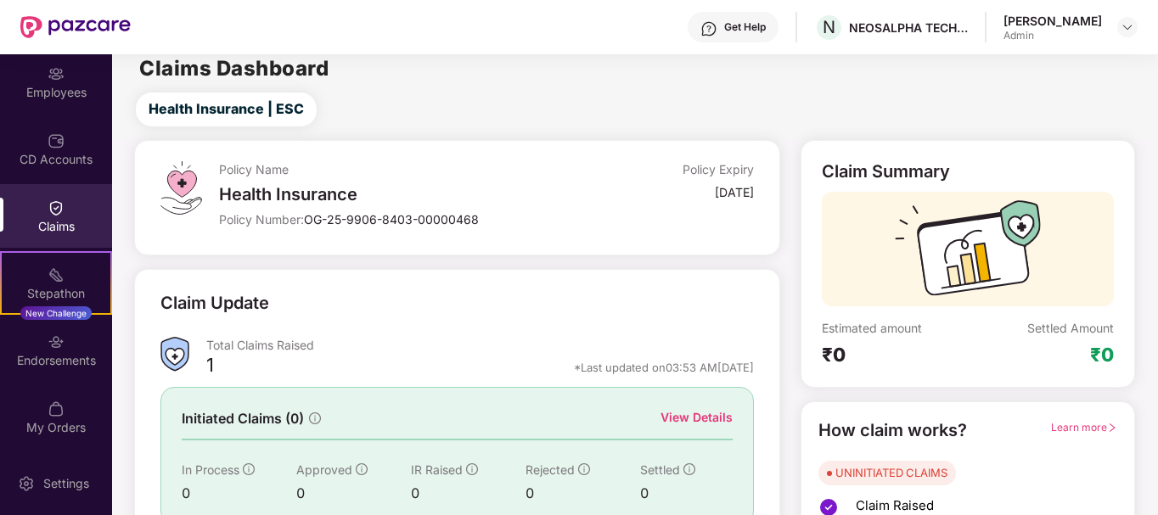
scroll to position [0, 0]
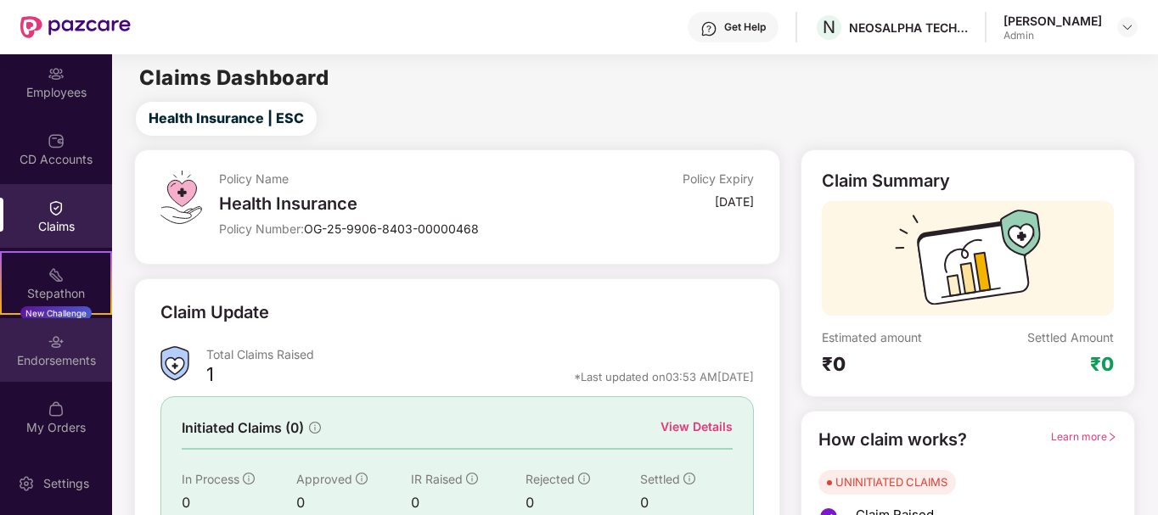
click at [65, 362] on div "Endorsements" at bounding box center [56, 360] width 112 height 17
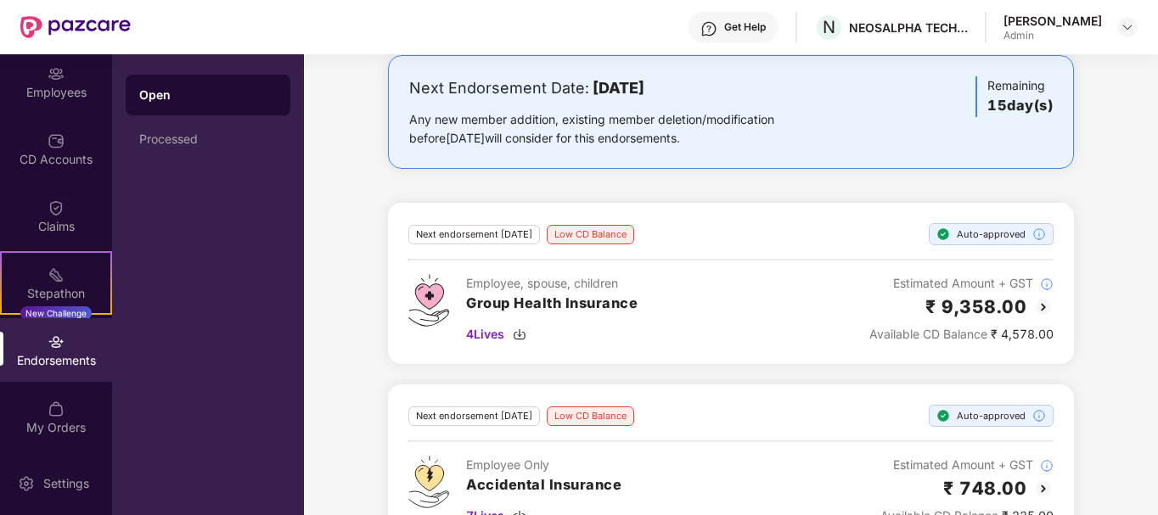
scroll to position [93, 0]
click at [213, 154] on div "Processed" at bounding box center [208, 139] width 165 height 41
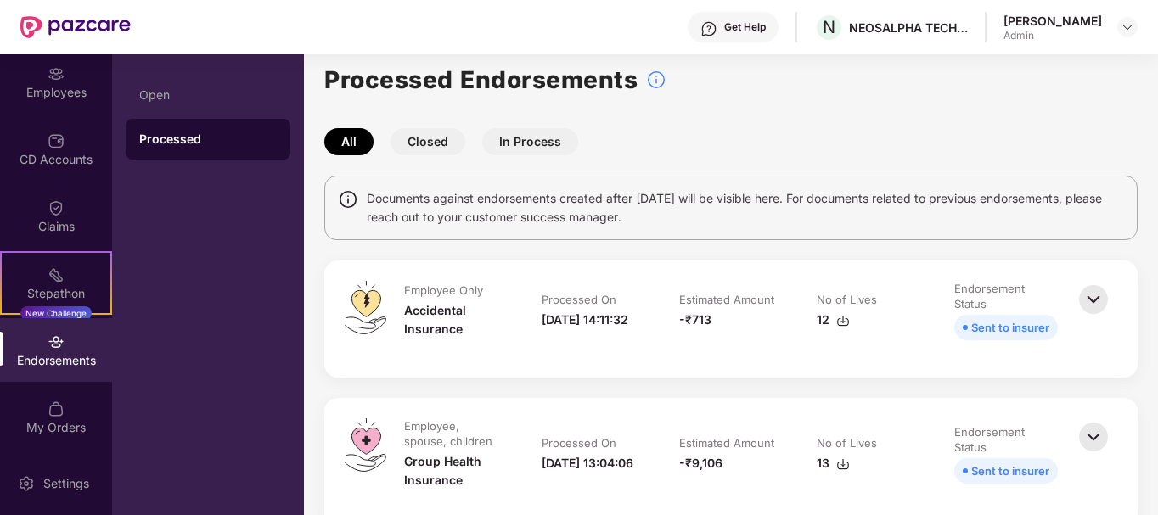
scroll to position [0, 0]
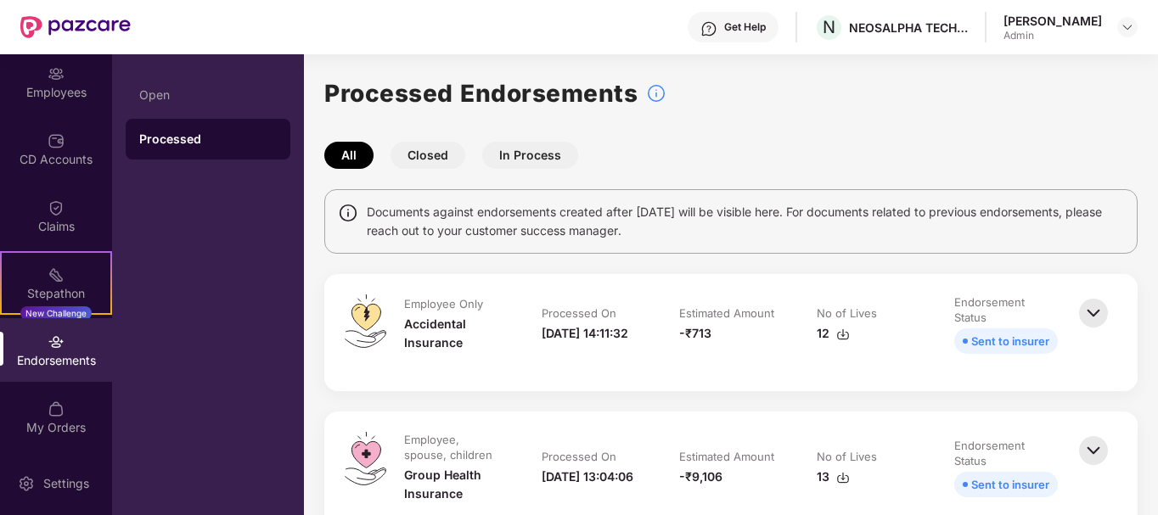
click at [438, 152] on button "Closed" at bounding box center [427, 155] width 75 height 27
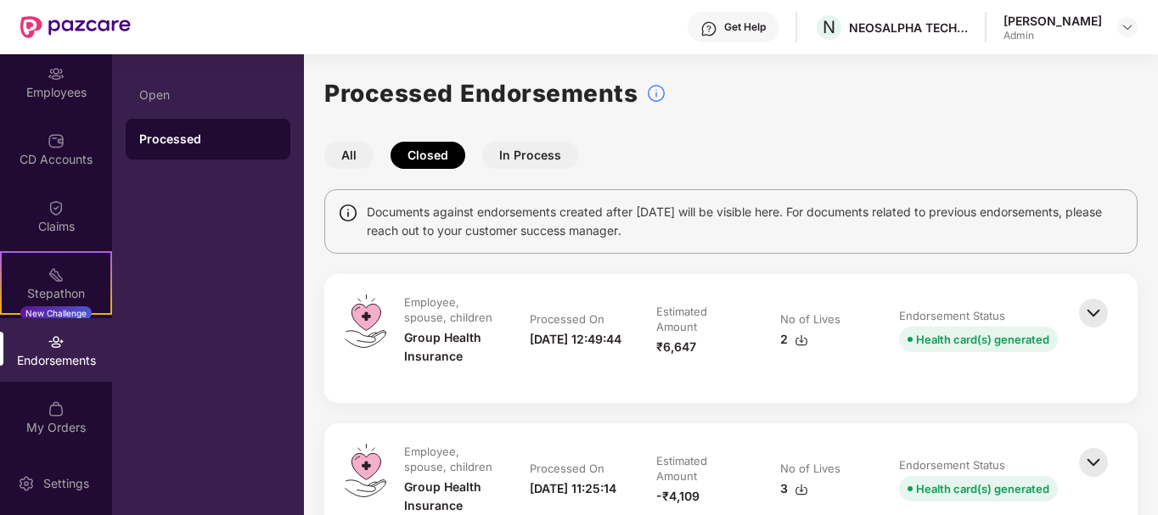
click at [523, 167] on button "In Process" at bounding box center [530, 155] width 96 height 27
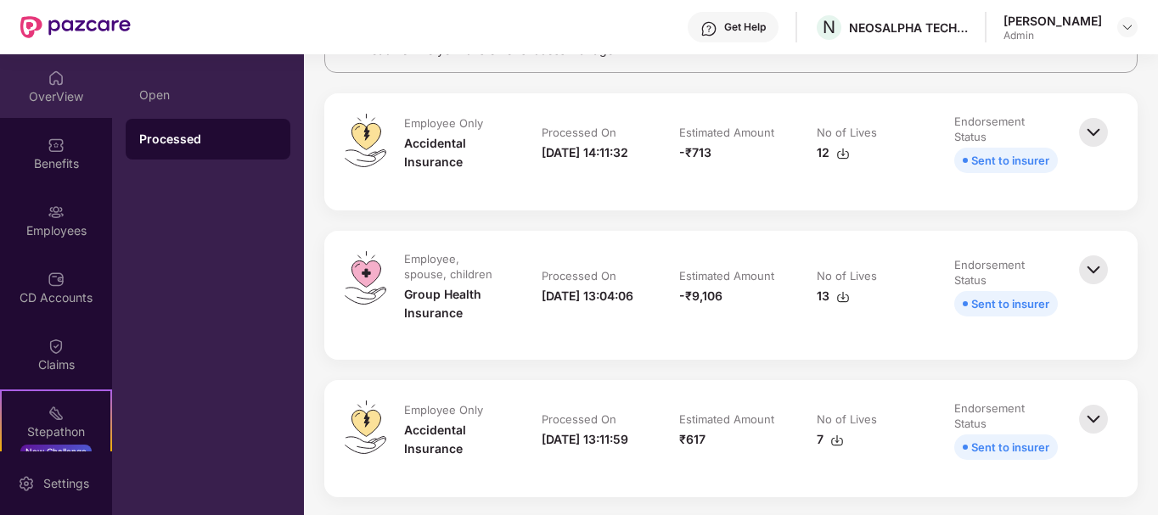
click at [59, 97] on div "OverView" at bounding box center [56, 96] width 112 height 17
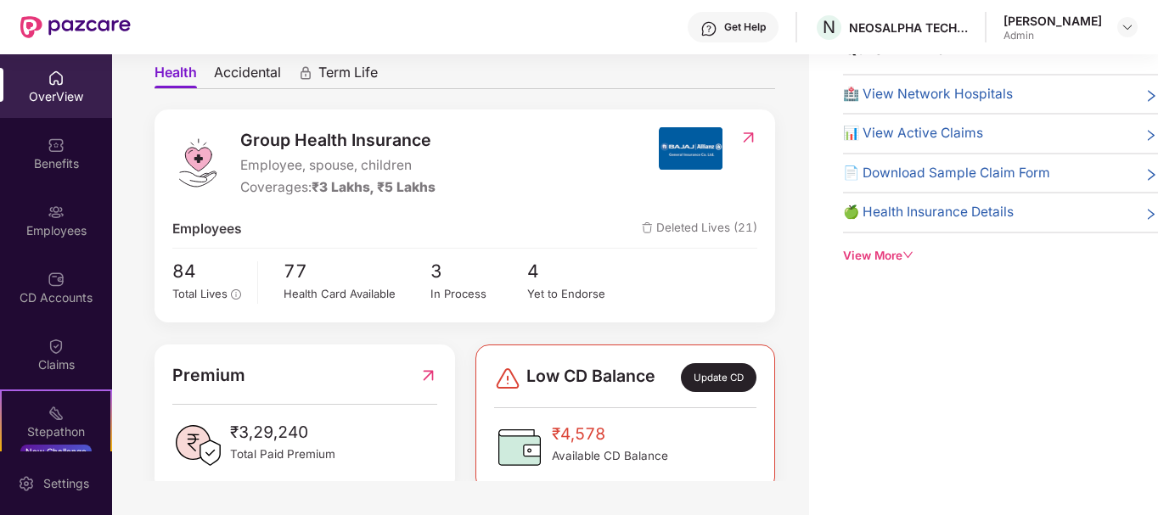
scroll to position [106, 0]
click at [474, 292] on div "In Process" at bounding box center [479, 293] width 98 height 18
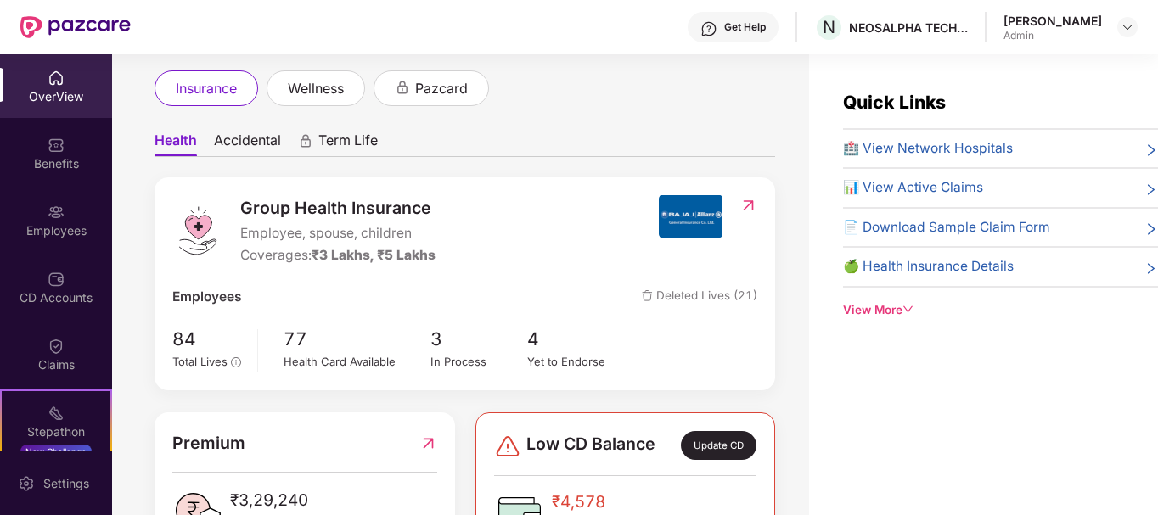
scroll to position [105, 0]
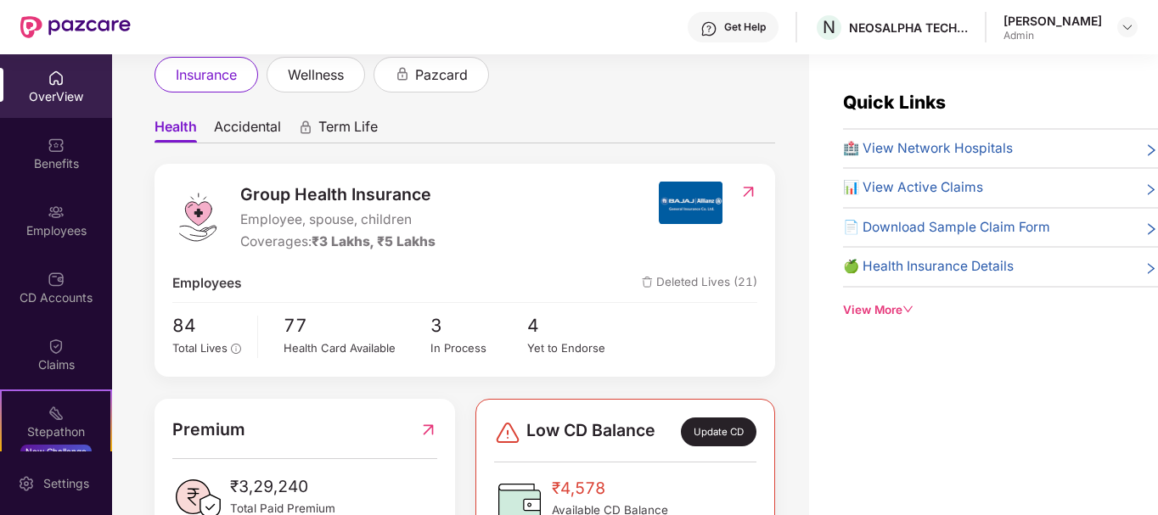
click at [704, 282] on span "Deleted Lives (21)" at bounding box center [699, 283] width 115 height 20
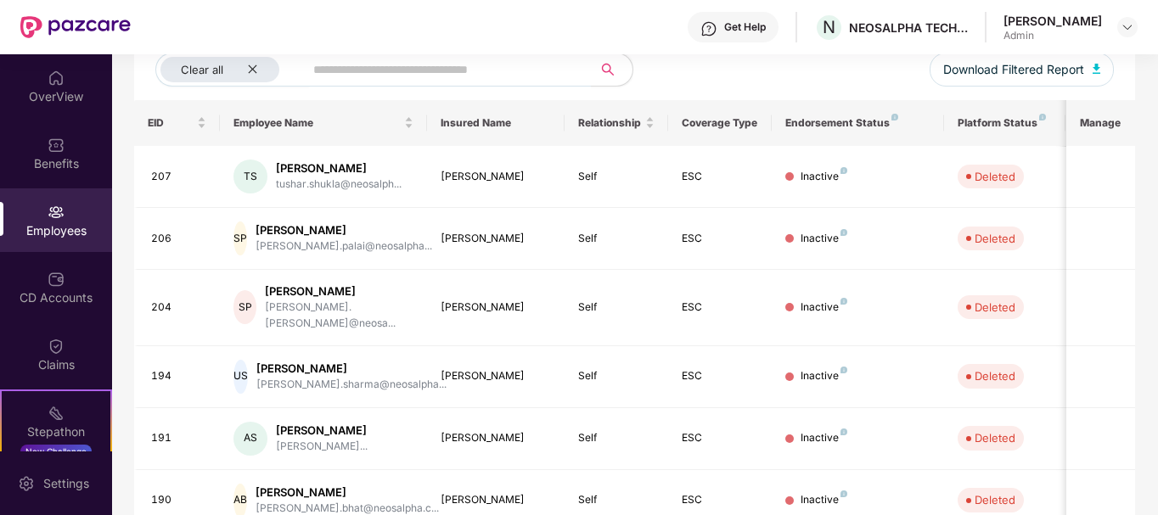
scroll to position [342, 0]
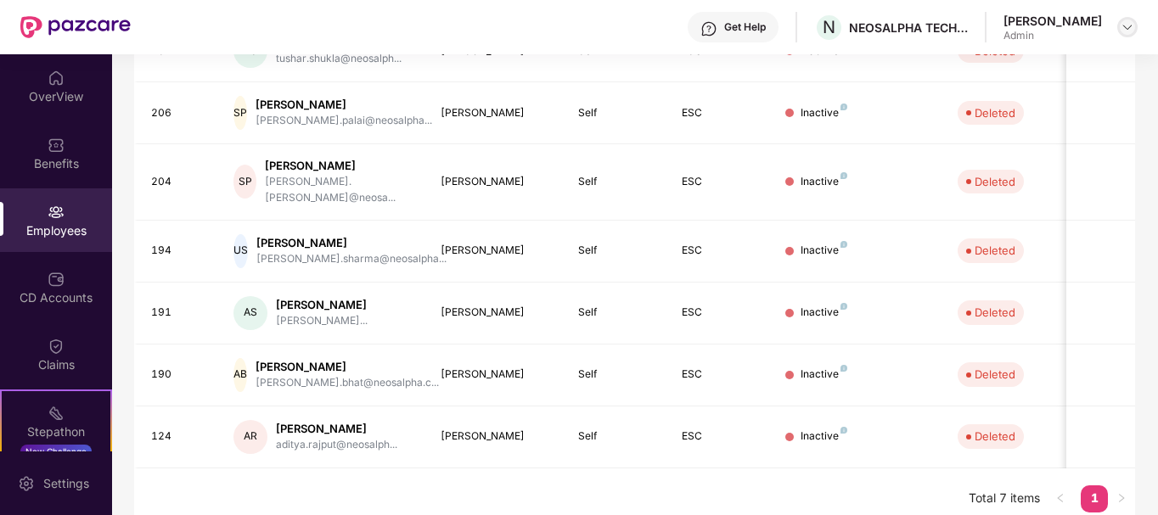
click at [1129, 28] on img at bounding box center [1127, 27] width 14 height 14
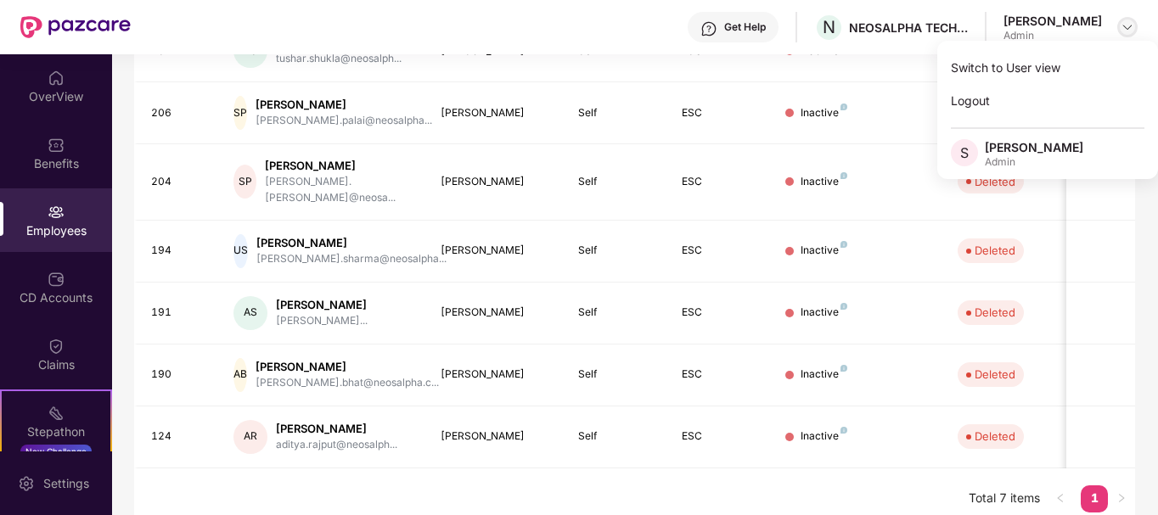
click at [1136, 25] on div at bounding box center [1127, 27] width 20 height 20
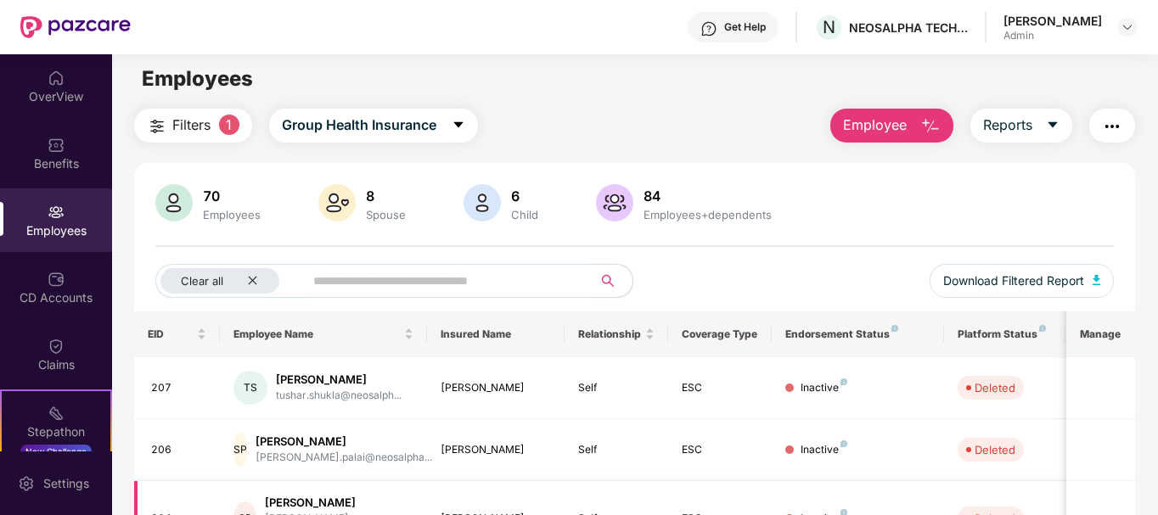
scroll to position [4, 0]
click at [1129, 31] on img at bounding box center [1127, 27] width 14 height 14
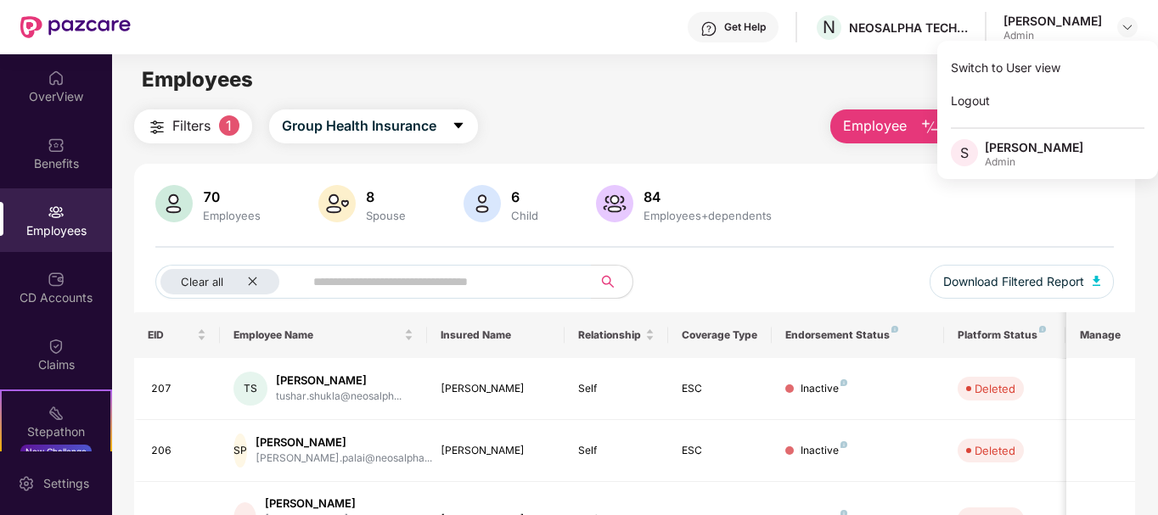
click at [1064, 224] on div "70 Employees 8 Spouse 6 Child [DEMOGRAPHIC_DATA] Employees+dependents" at bounding box center [634, 205] width 959 height 41
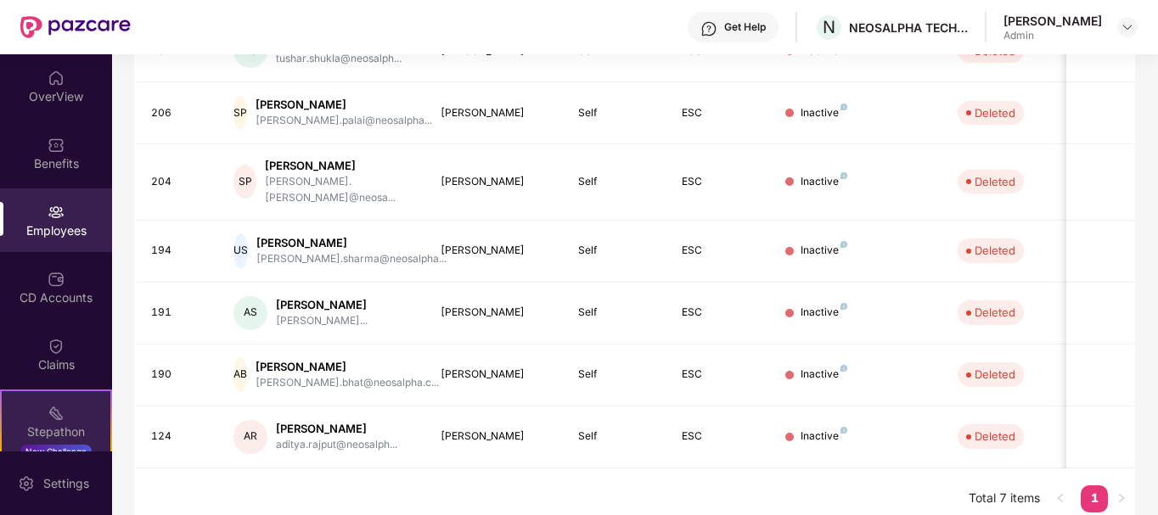
scroll to position [139, 0]
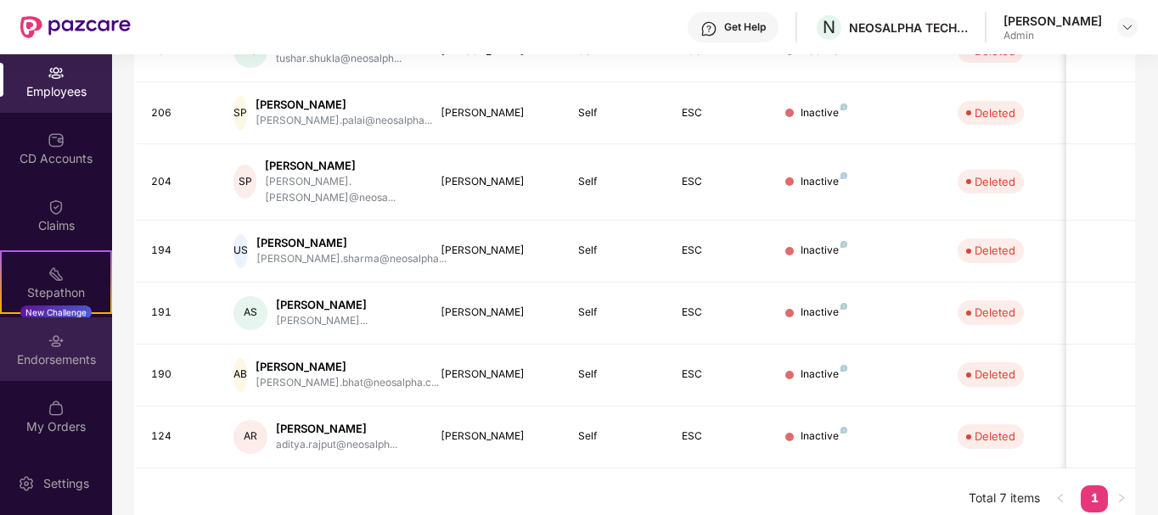
click at [78, 362] on div "Endorsements" at bounding box center [56, 359] width 112 height 17
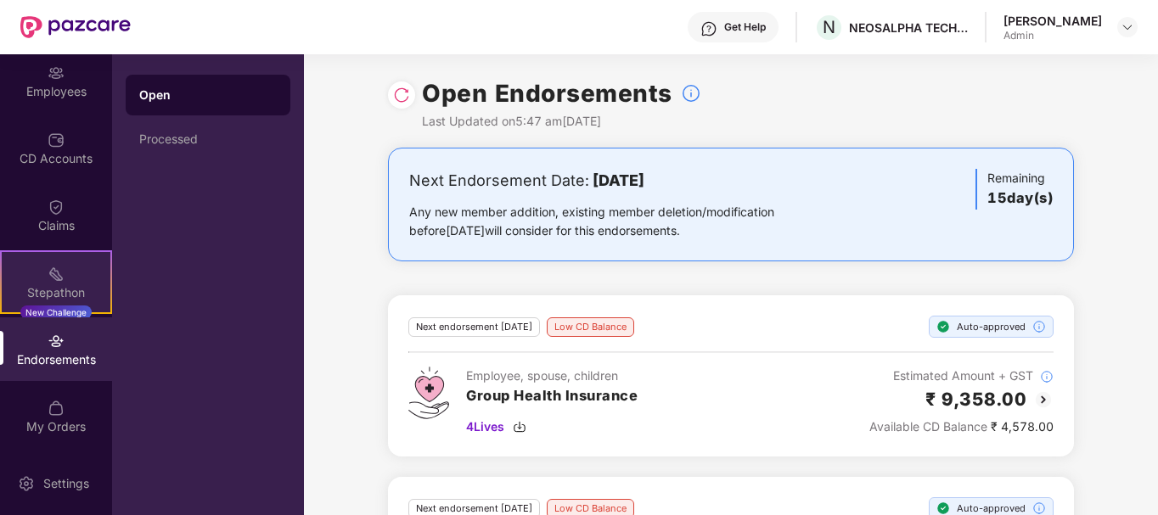
scroll to position [0, 0]
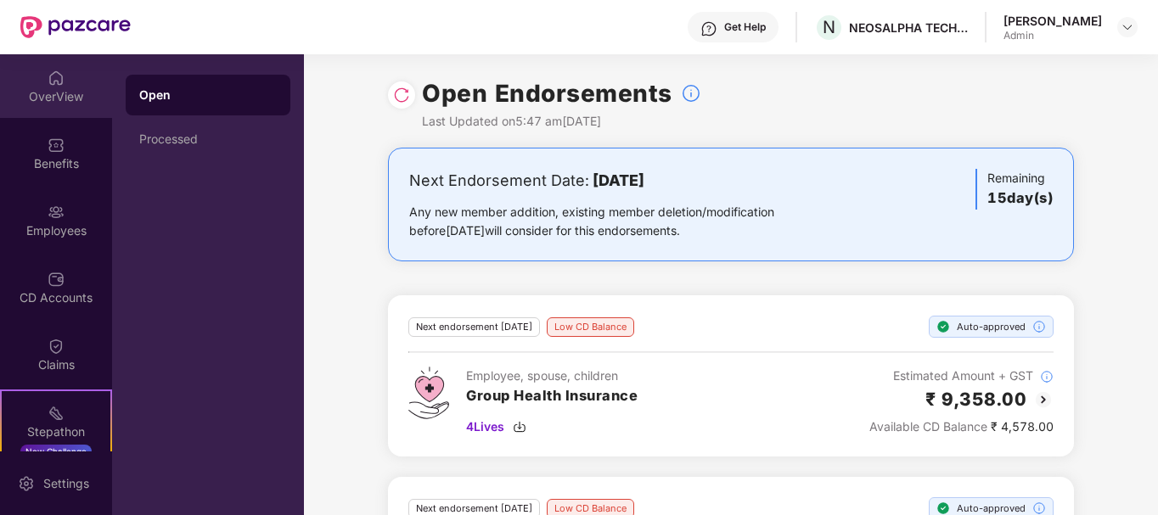
click at [65, 73] on div "OverView" at bounding box center [56, 86] width 112 height 64
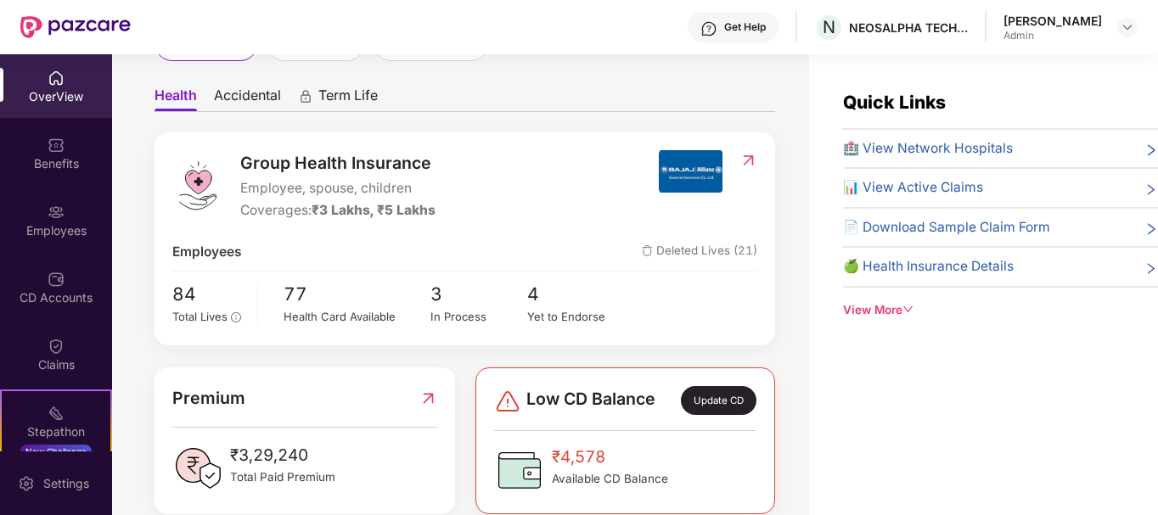
scroll to position [137, 0]
click at [704, 252] on span "Deleted Lives (21)" at bounding box center [699, 251] width 115 height 20
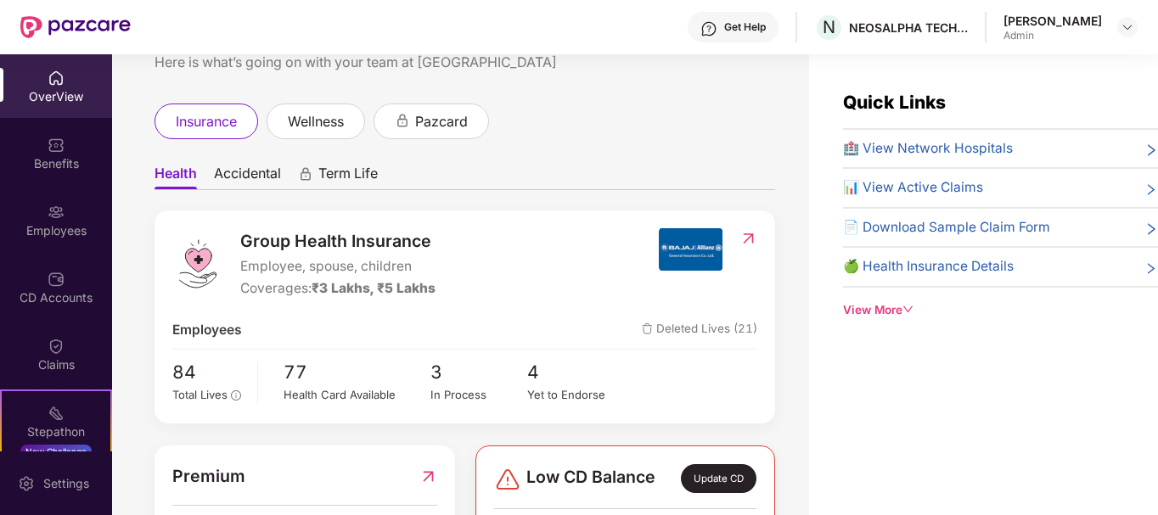
scroll to position [59, 0]
click at [714, 329] on span "Deleted Lives (21)" at bounding box center [699, 329] width 115 height 20
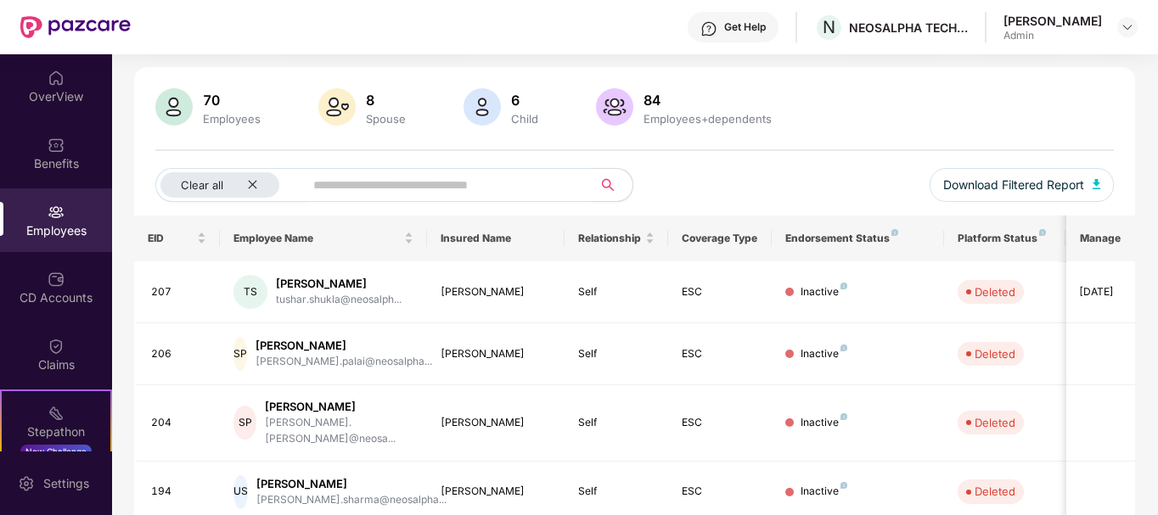
scroll to position [98, 0]
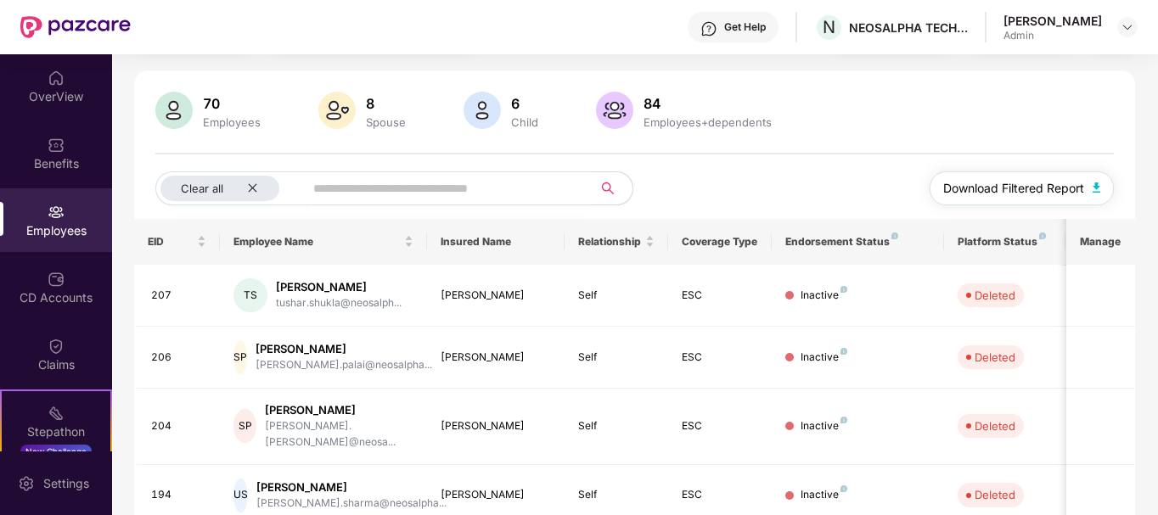
click at [1053, 182] on span "Download Filtered Report" at bounding box center [1013, 188] width 141 height 19
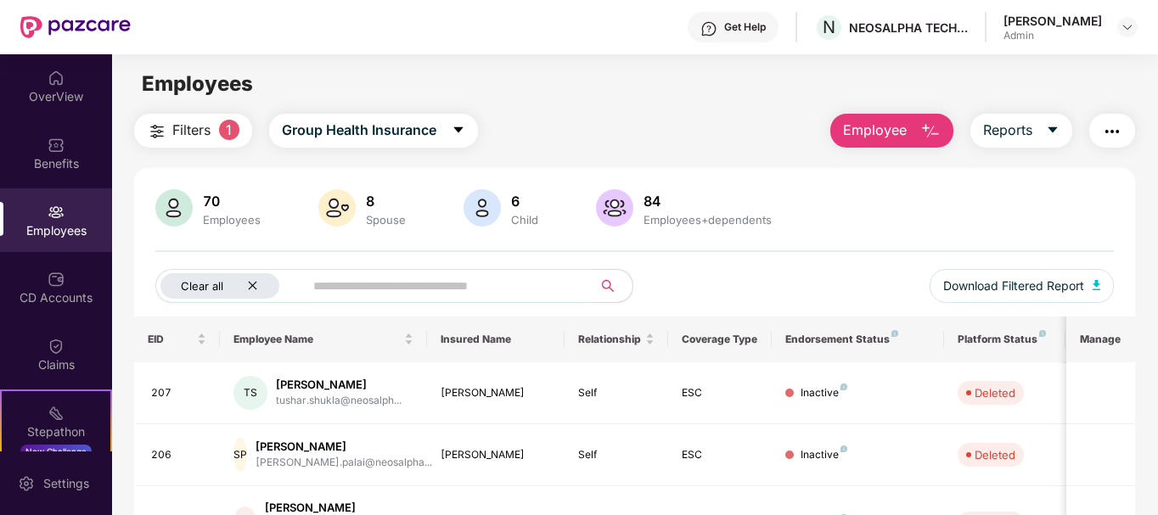
click at [257, 290] on icon "close" at bounding box center [252, 285] width 11 height 11
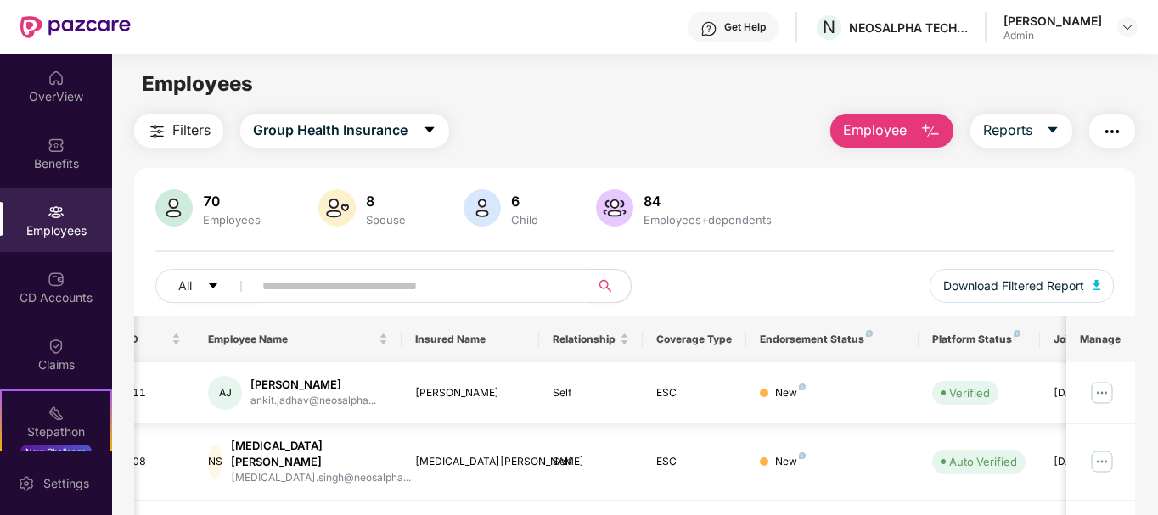
scroll to position [105, 0]
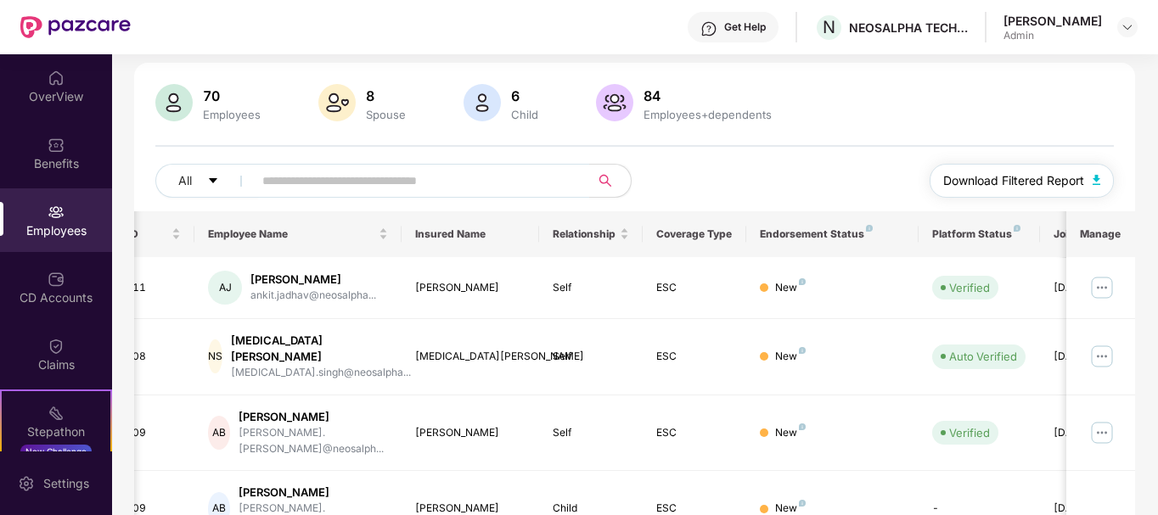
click at [1039, 177] on span "Download Filtered Report" at bounding box center [1013, 180] width 141 height 19
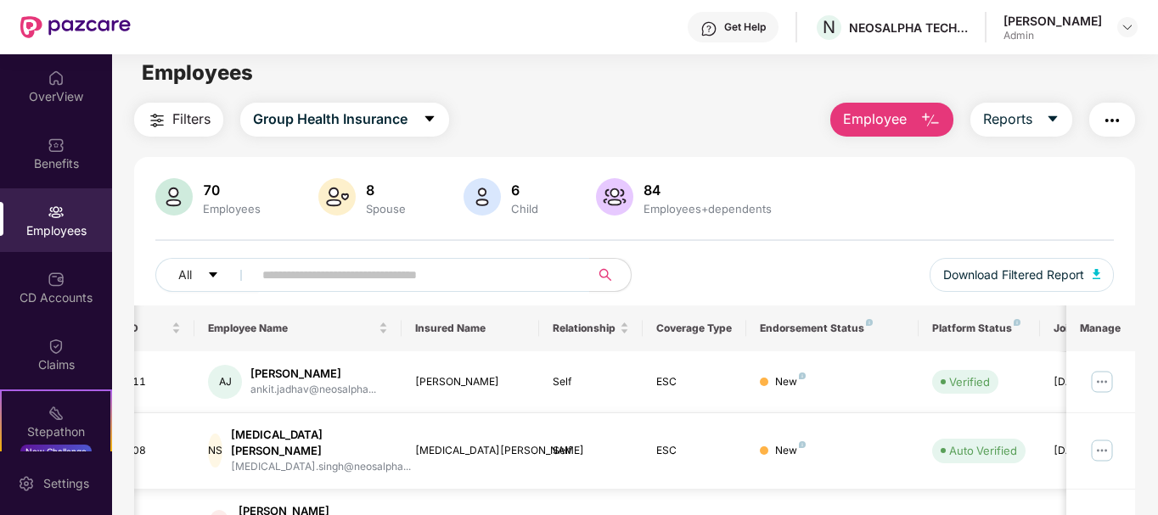
scroll to position [0, 0]
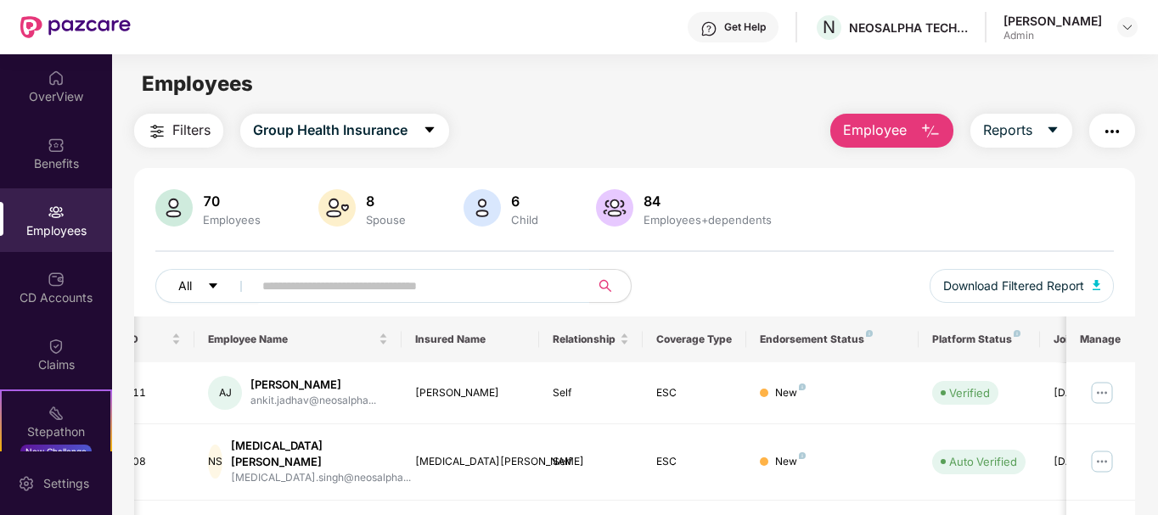
click at [213, 290] on icon "caret-down" at bounding box center [213, 286] width 12 height 12
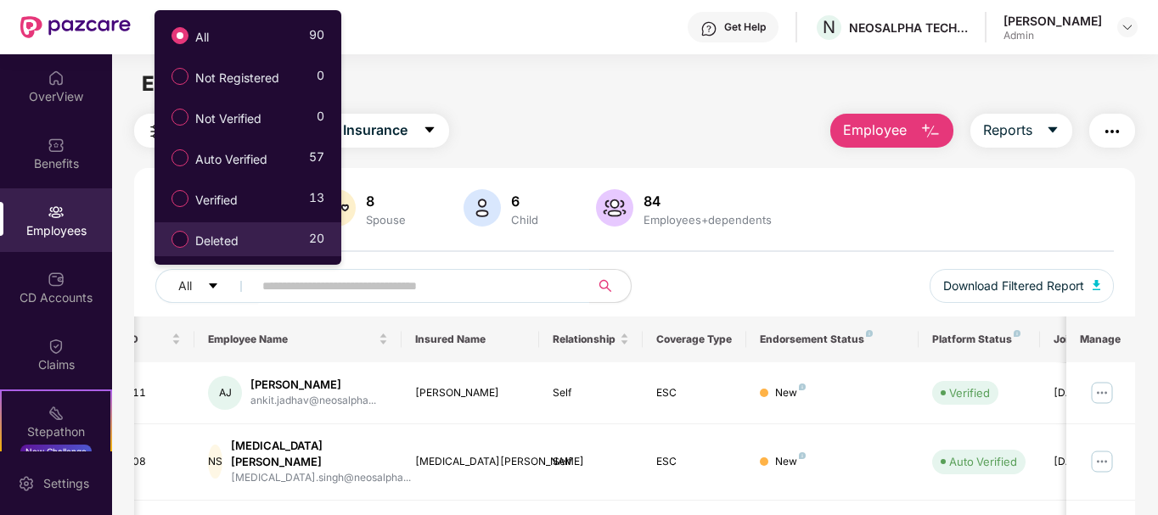
click at [233, 239] on span "Deleted" at bounding box center [216, 241] width 57 height 19
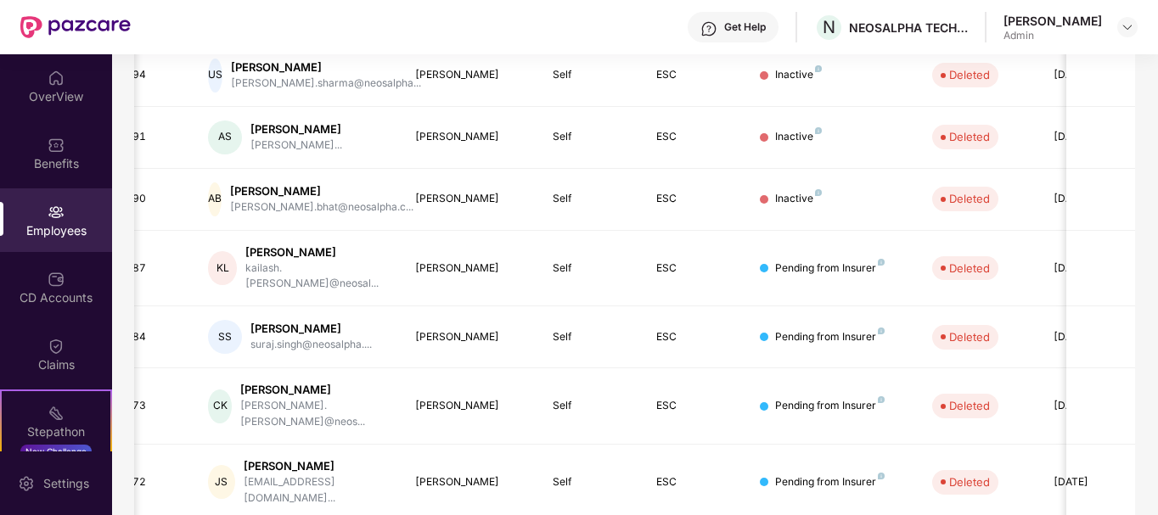
scroll to position [528, 0]
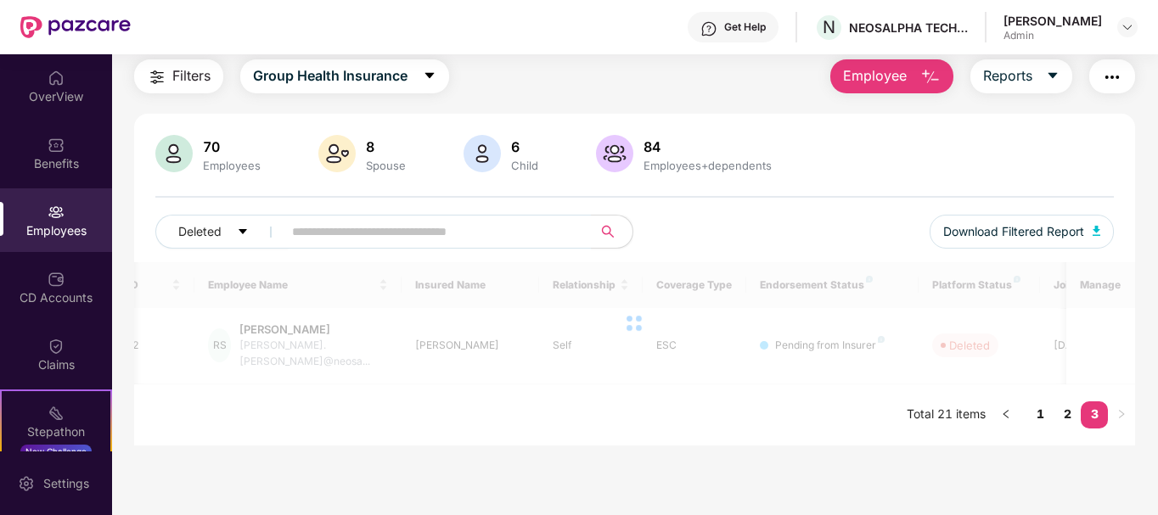
scroll to position [54, 0]
